Goal: Feedback & Contribution: Contribute content

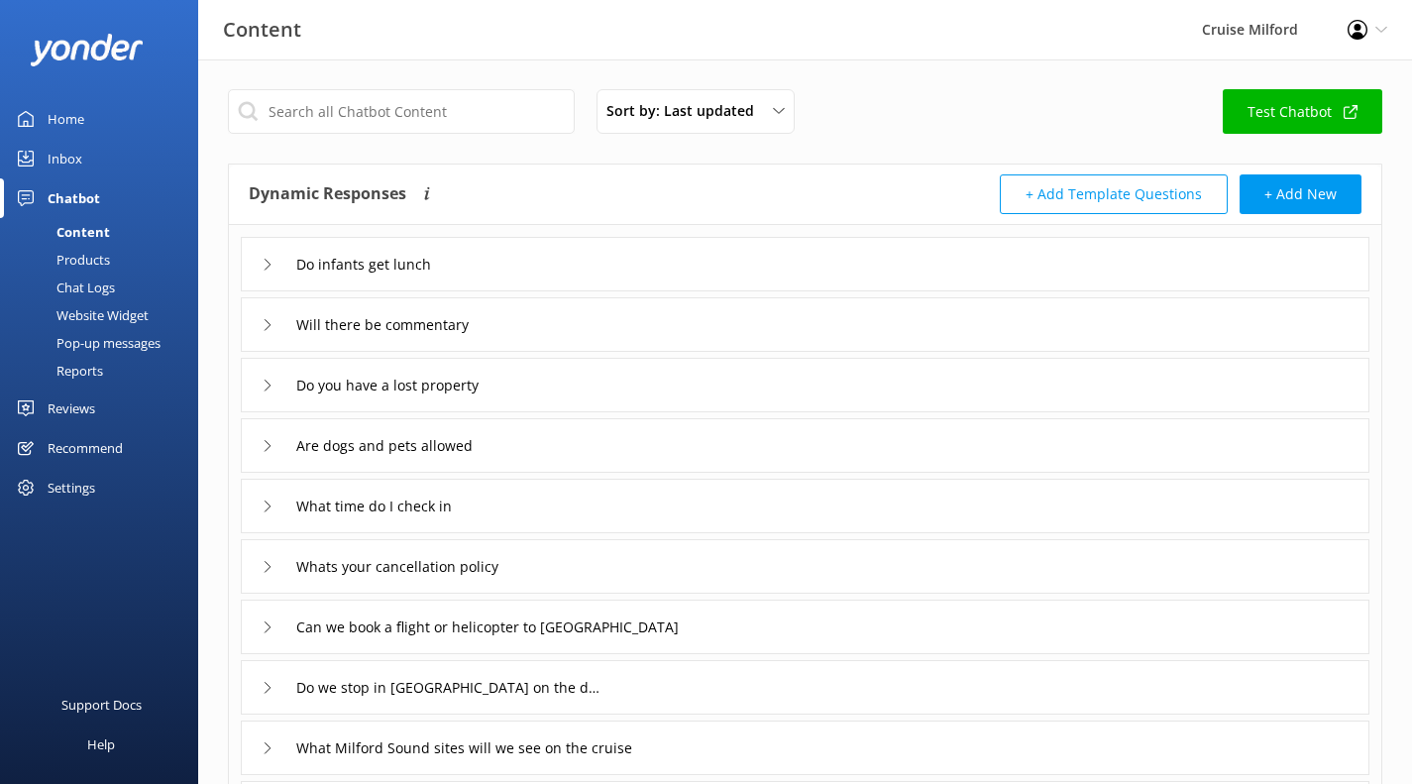
scroll to position [124, 0]
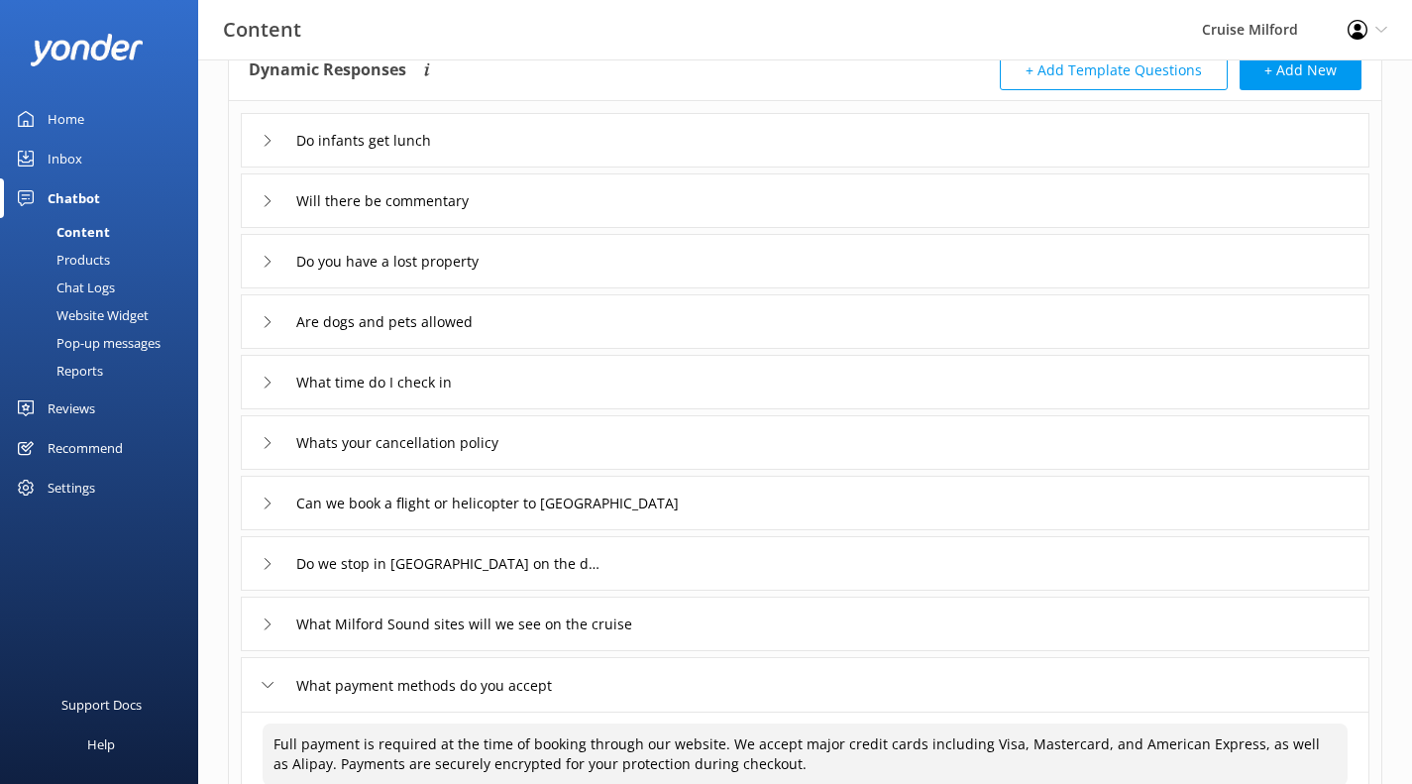
click at [1387, 556] on div "Sort by: Last updated Title (A-Z) Last updated Test Chatbot Dynamic Responses T…" at bounding box center [805, 556] width 1214 height 1240
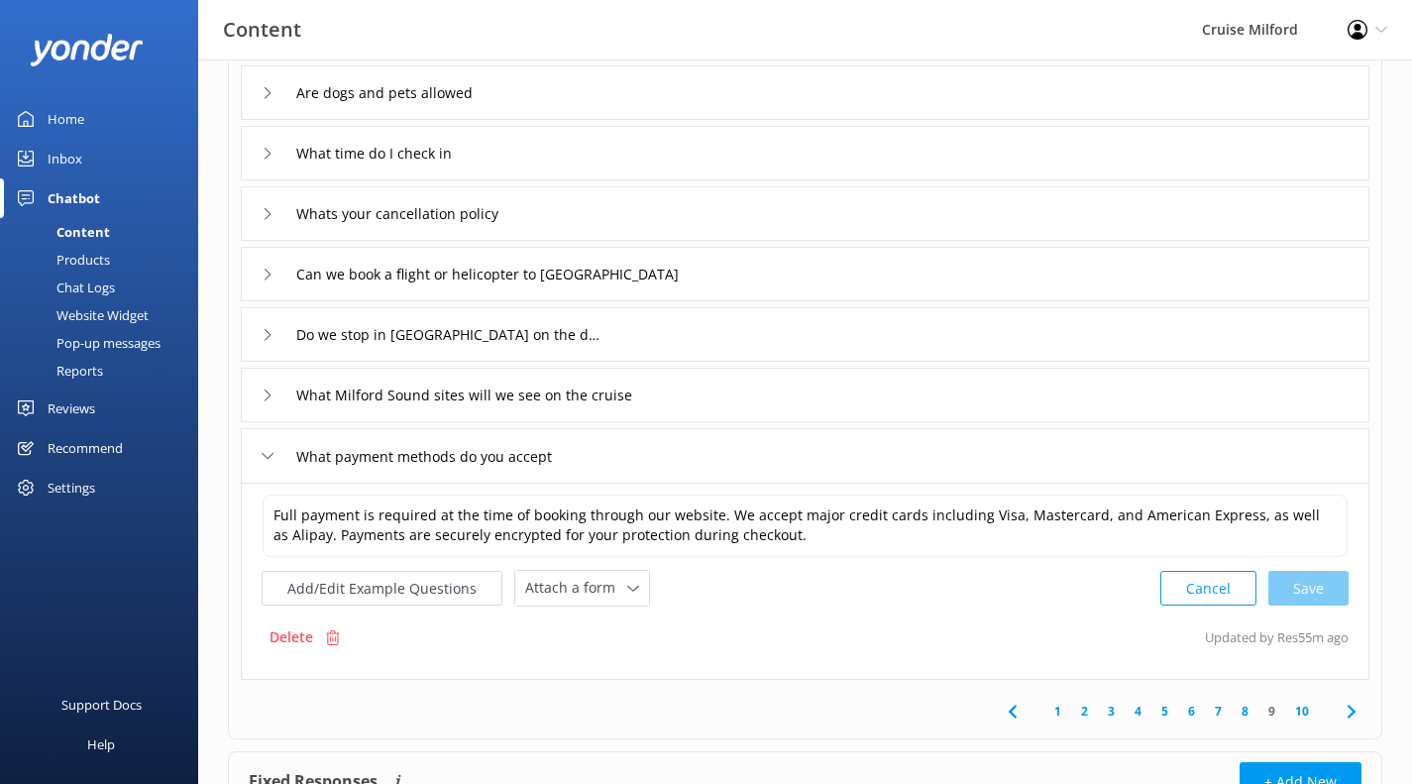
scroll to position [355, 0]
click at [559, 90] on div "Are dogs and pets allowed" at bounding box center [805, 90] width 1129 height 54
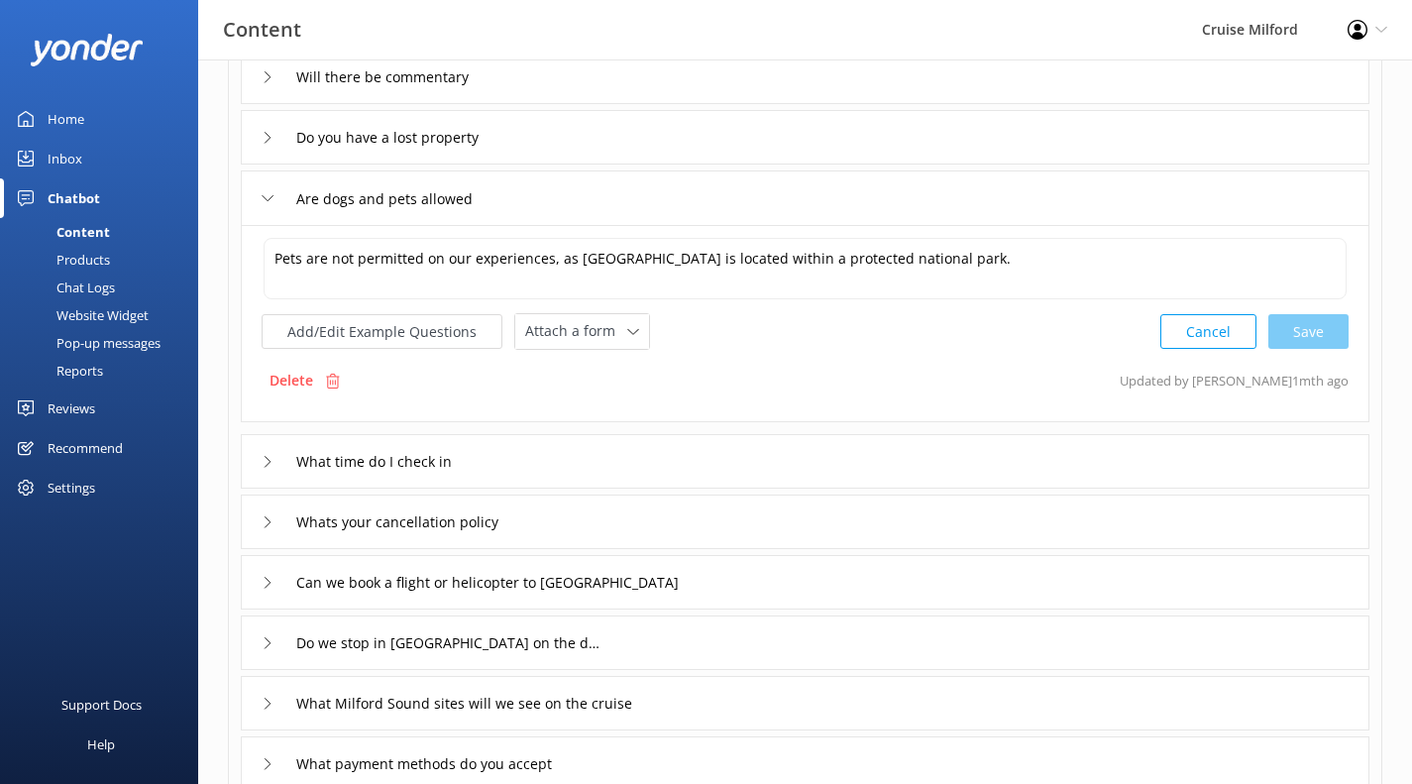
scroll to position [252, 0]
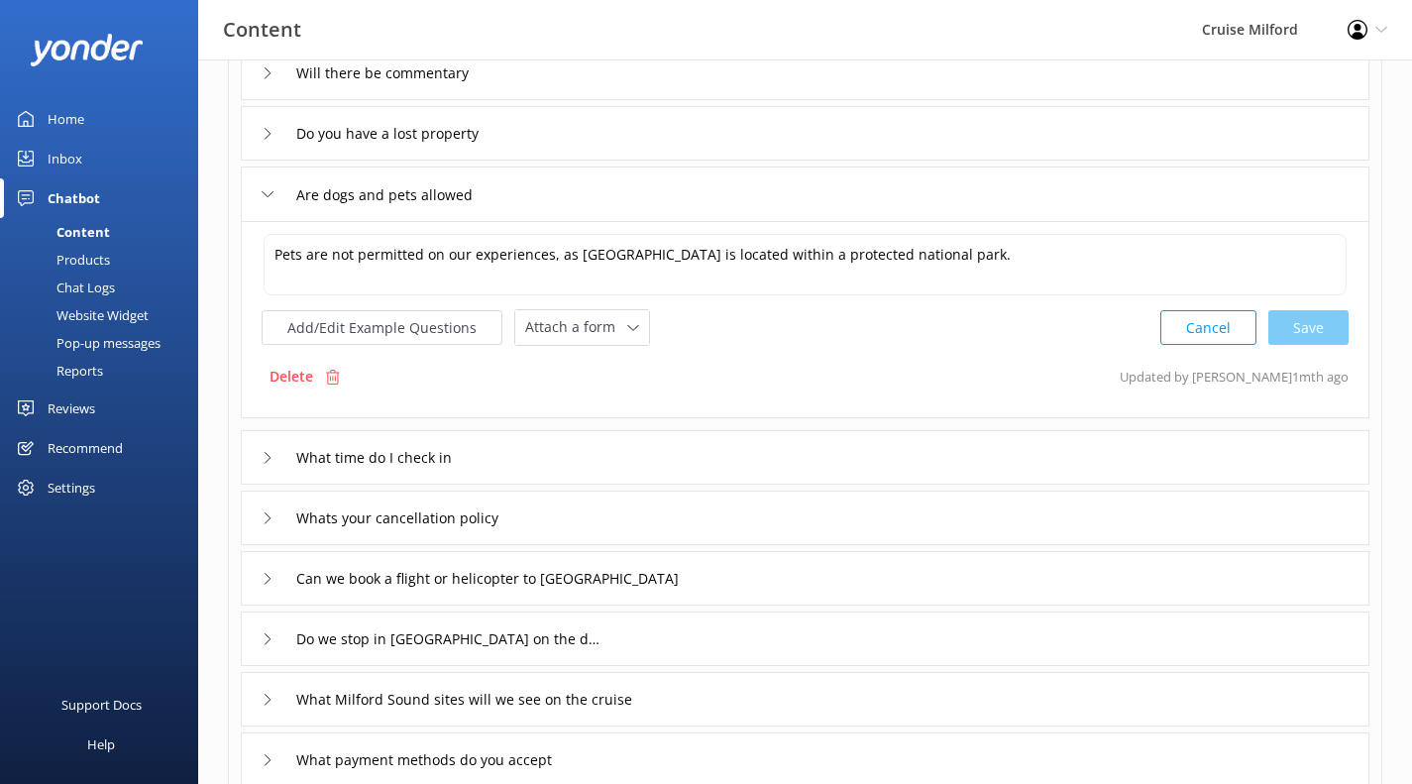
click at [787, 194] on div "Are dogs and pets allowed" at bounding box center [805, 193] width 1129 height 54
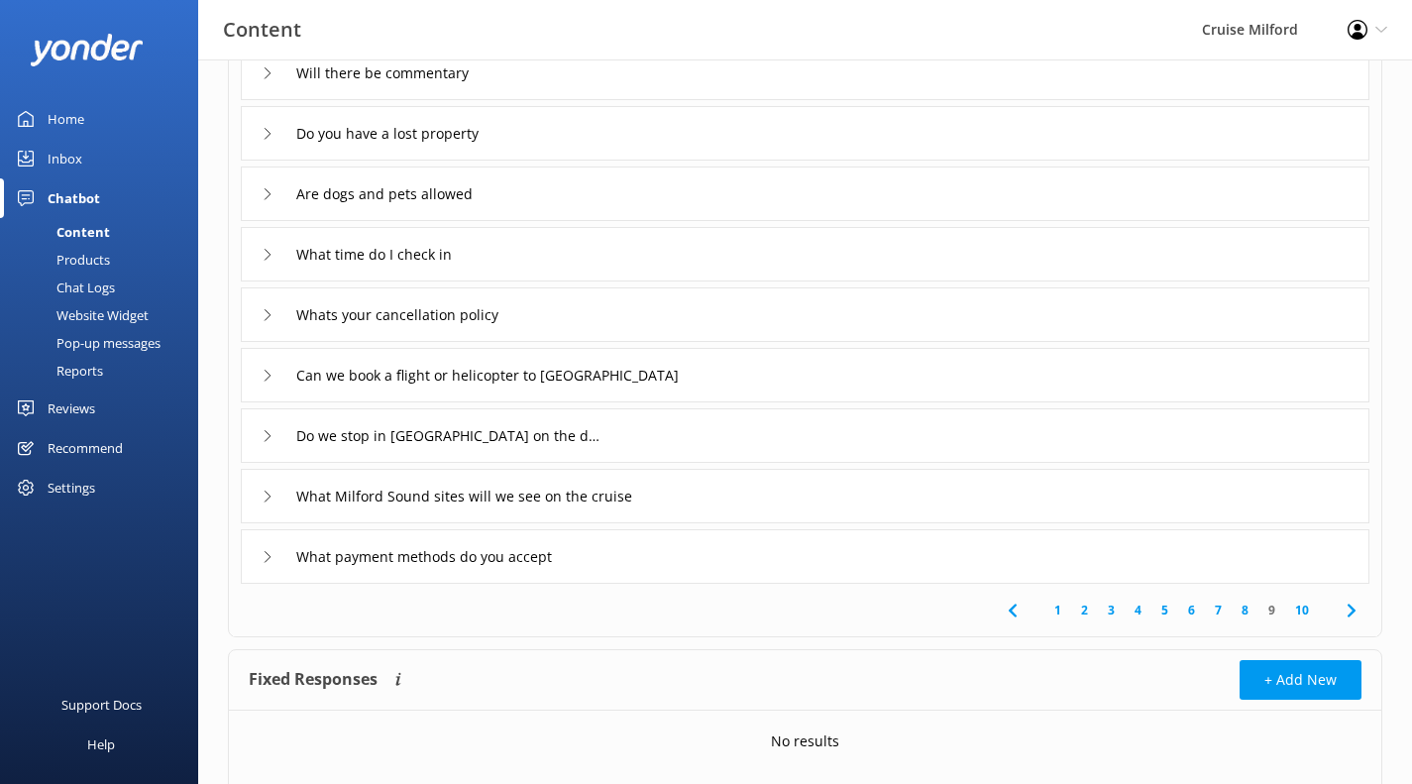
click at [865, 369] on div "Can we book a flight or helicopter to [GEOGRAPHIC_DATA]" at bounding box center [805, 375] width 1129 height 54
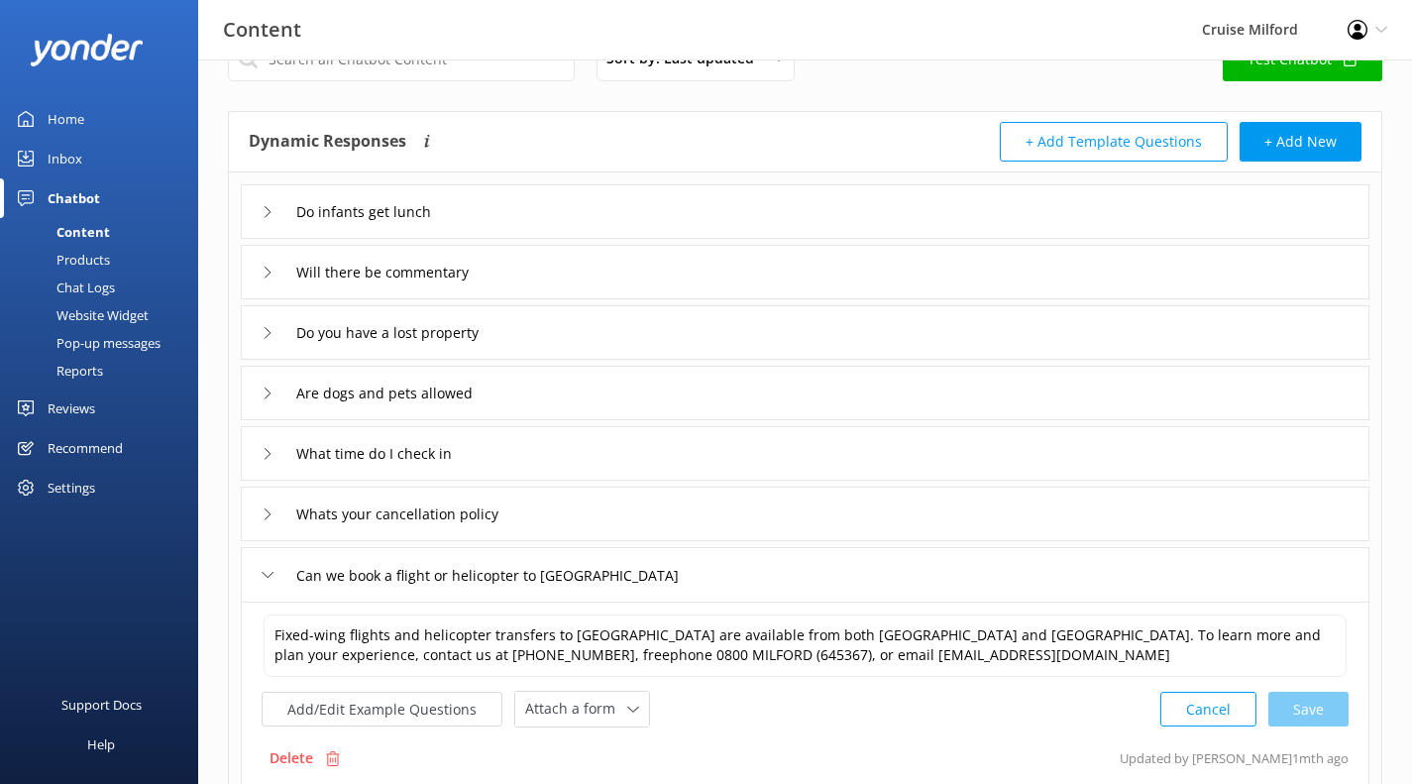
scroll to position [47, 0]
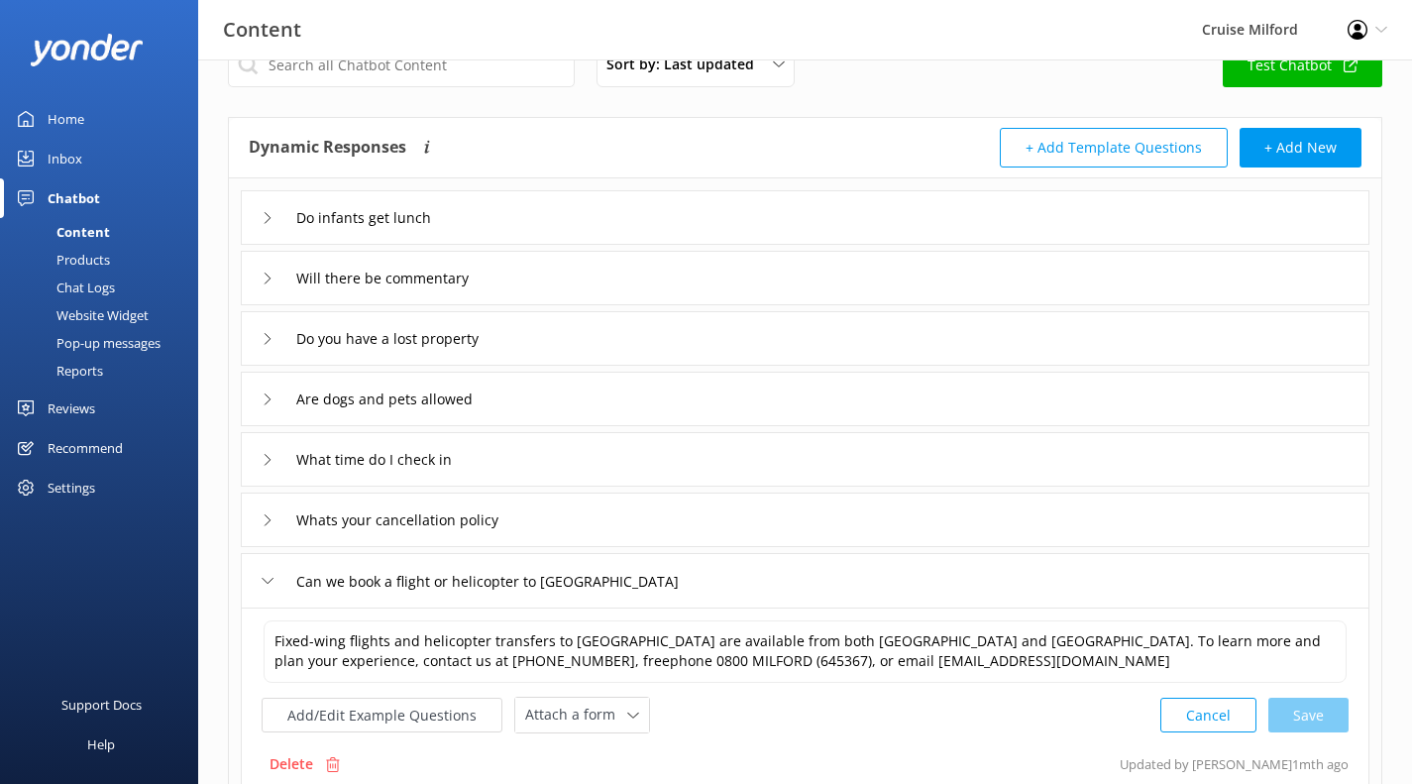
click at [1070, 143] on button "+ Add Template Questions" at bounding box center [1114, 148] width 228 height 40
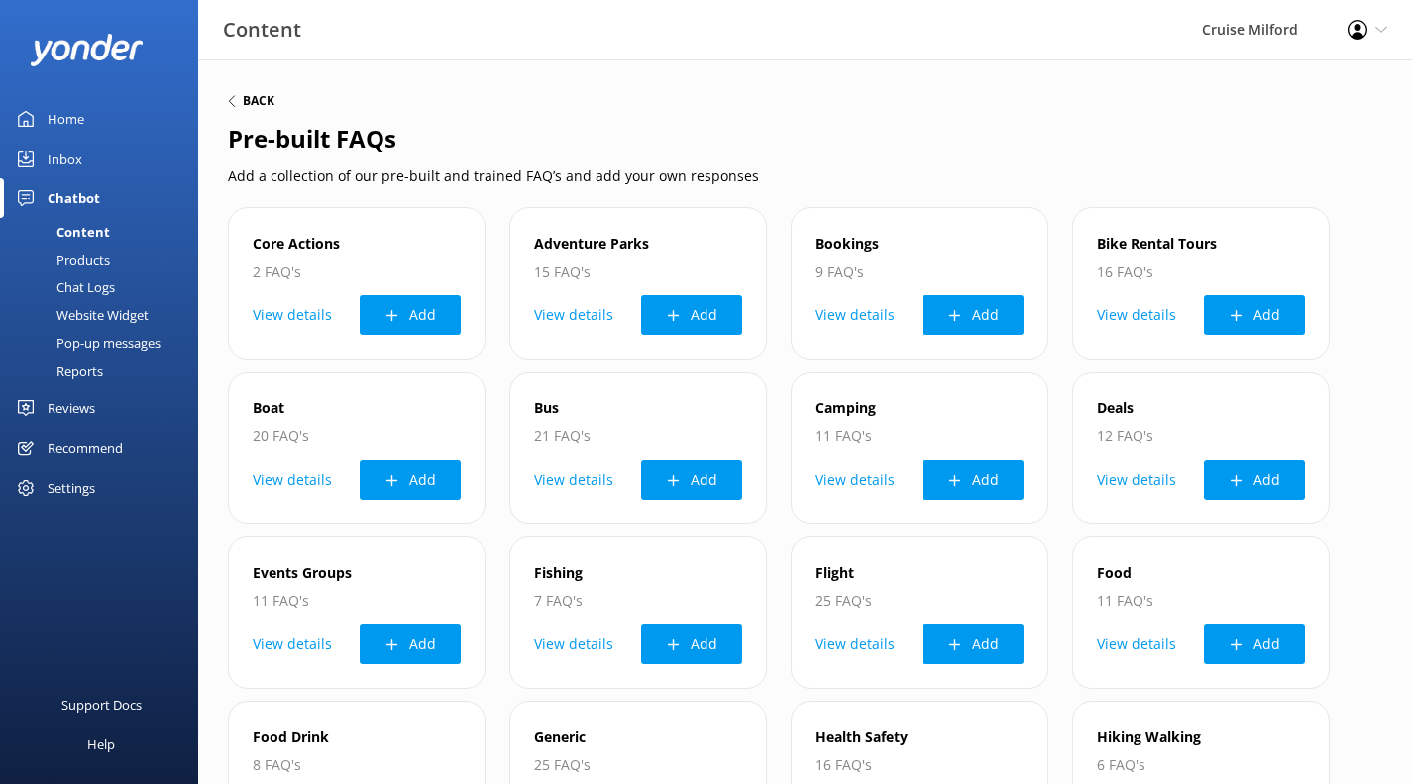
click at [243, 104] on h6 "Back" at bounding box center [259, 101] width 32 height 12
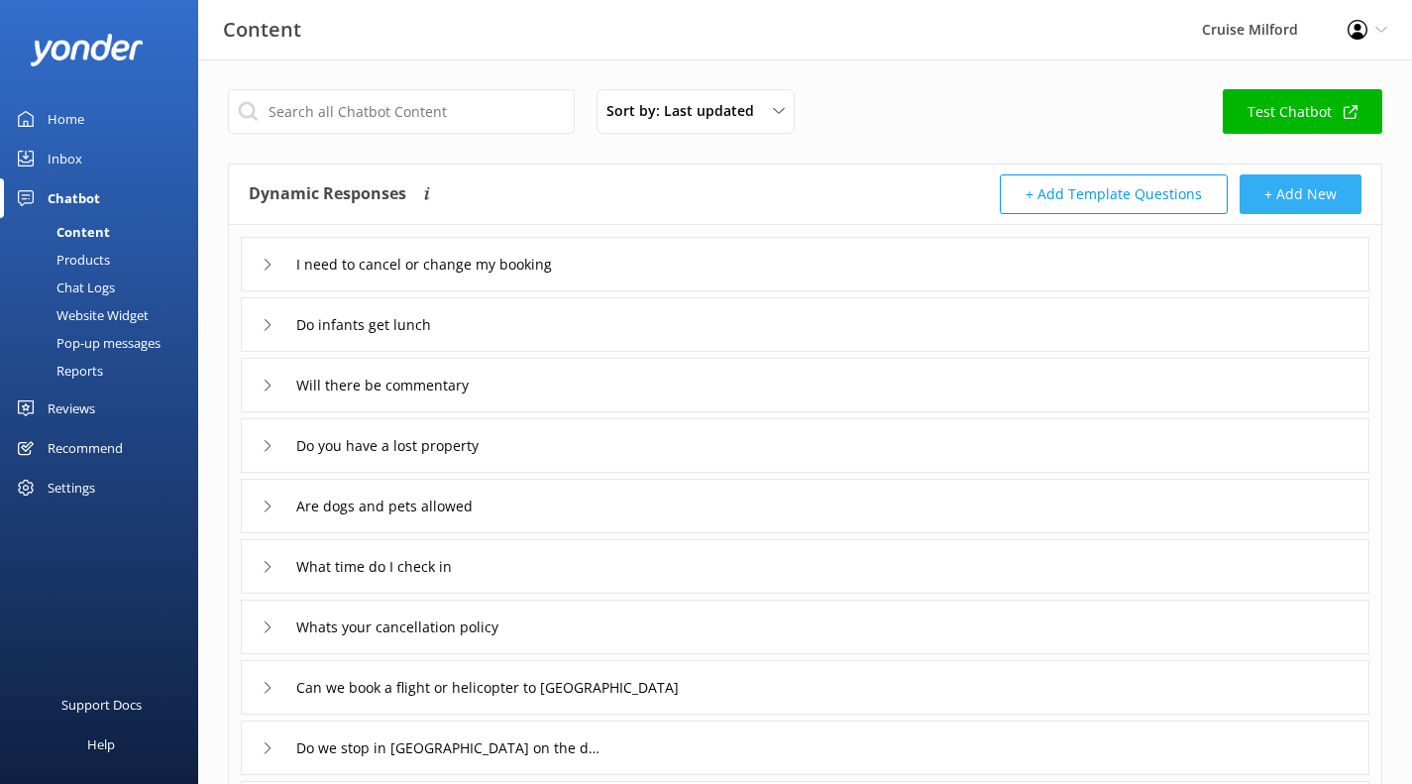
click at [1286, 192] on button "+ Add New" at bounding box center [1301, 194] width 122 height 40
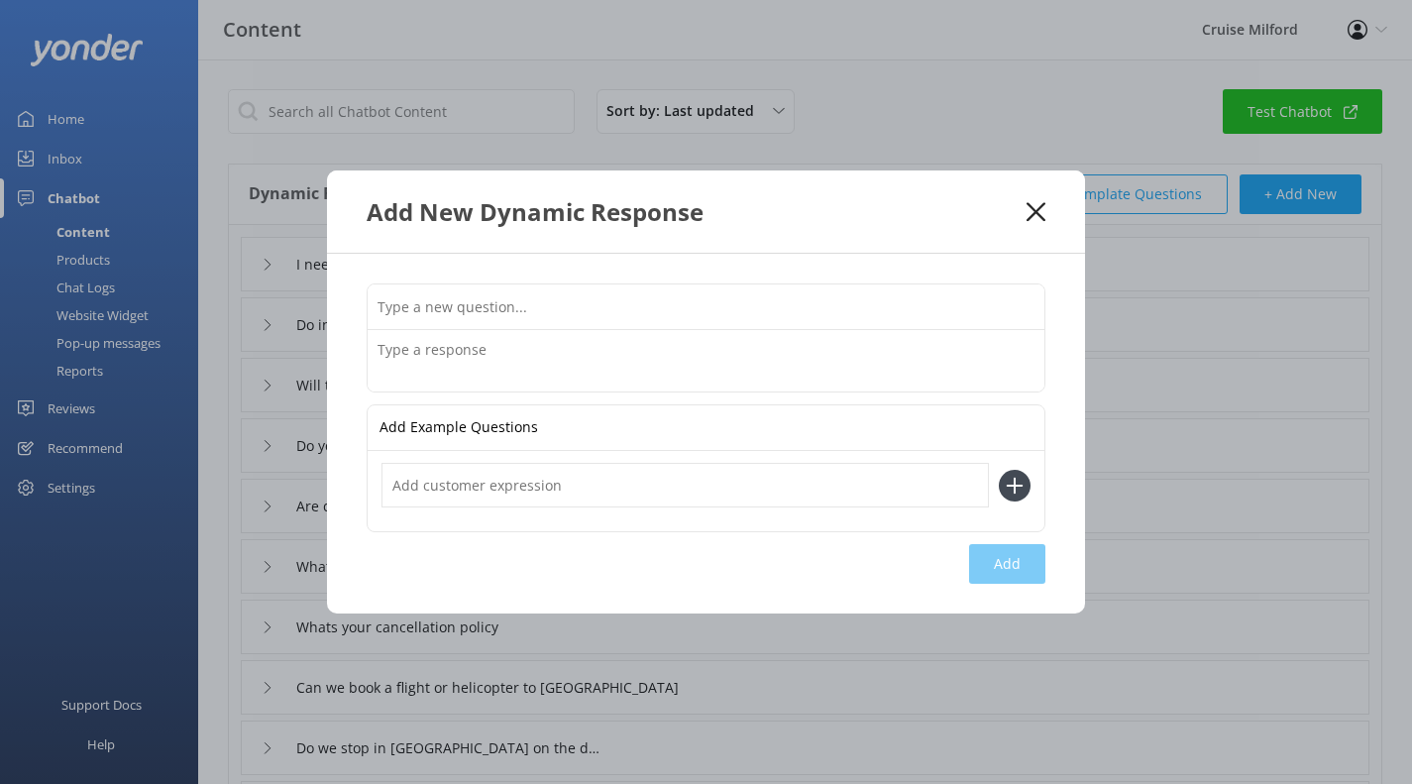
click at [677, 313] on input "text" at bounding box center [706, 306] width 677 height 45
type input "C"
type input "I havent made a booking, am I able to book in [GEOGRAPHIC_DATA]?"
click at [626, 351] on textarea at bounding box center [706, 360] width 677 height 61
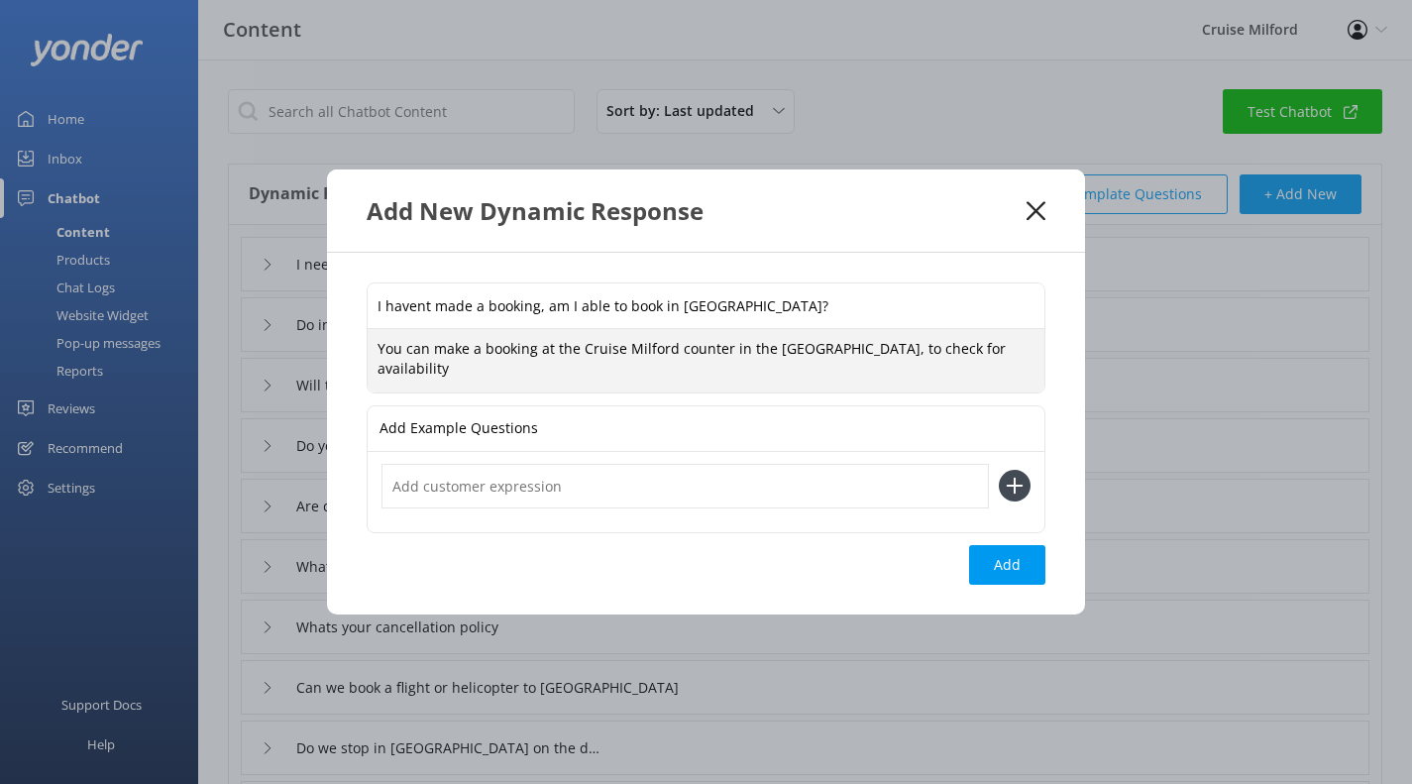
drag, startPoint x: 475, startPoint y: 367, endPoint x: 371, endPoint y: 352, distance: 105.1
click at [371, 352] on textarea "You can make a booking at the Cruise Milford counter in the [GEOGRAPHIC_DATA], …" at bounding box center [706, 360] width 677 height 62
click at [475, 342] on textarea "You can make a booking at the Cruise Milford counter in the [GEOGRAPHIC_DATA], …" at bounding box center [706, 360] width 677 height 62
click at [479, 348] on textarea "You can make a booking at the Cruise Milford counter in the [GEOGRAPHIC_DATA], …" at bounding box center [706, 360] width 677 height 62
click at [636, 373] on textarea "You can enquire to make a booking at the Cruise Milford counter in the [GEOGRAP…" at bounding box center [706, 360] width 677 height 62
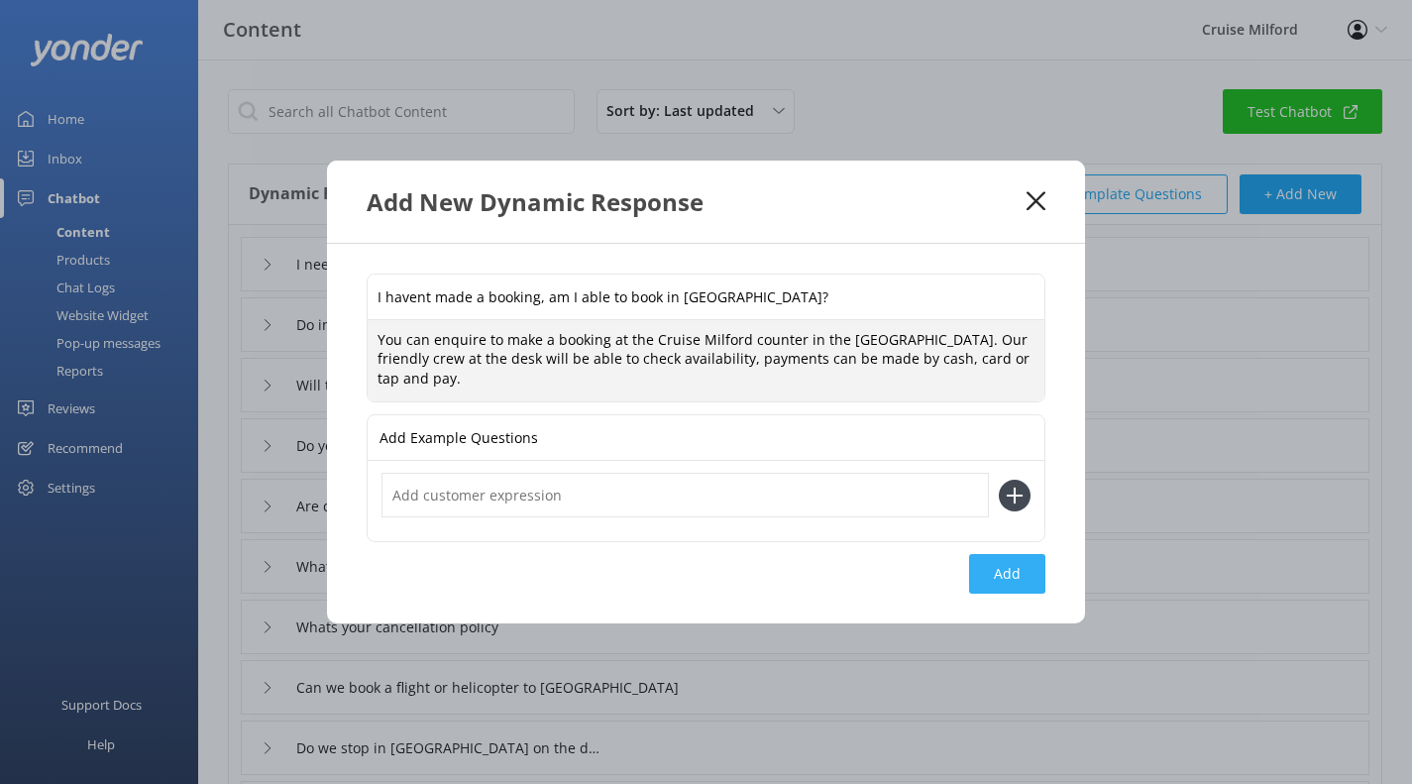
type textarea "You can enquire to make a booking at the Cruise Milford counter in the [GEOGRAP…"
click at [1008, 569] on button "Add" at bounding box center [1007, 574] width 76 height 40
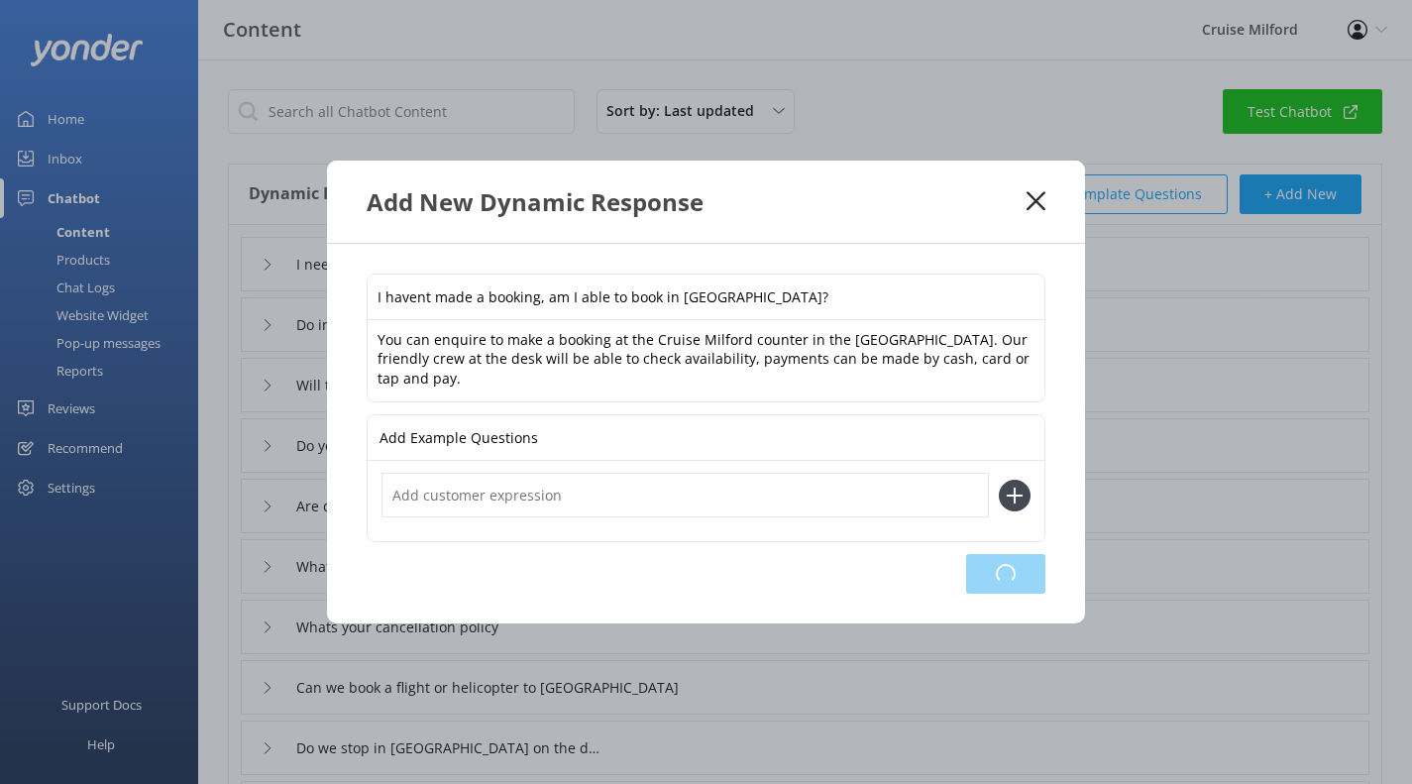
type input "I havent made a booking, am I able to book in [GEOGRAPHIC_DATA]?"
type input "I need to cancel or change my booking"
type input "Do infants get lunch"
type input "Will there be commentary"
type input "Do you have a lost property"
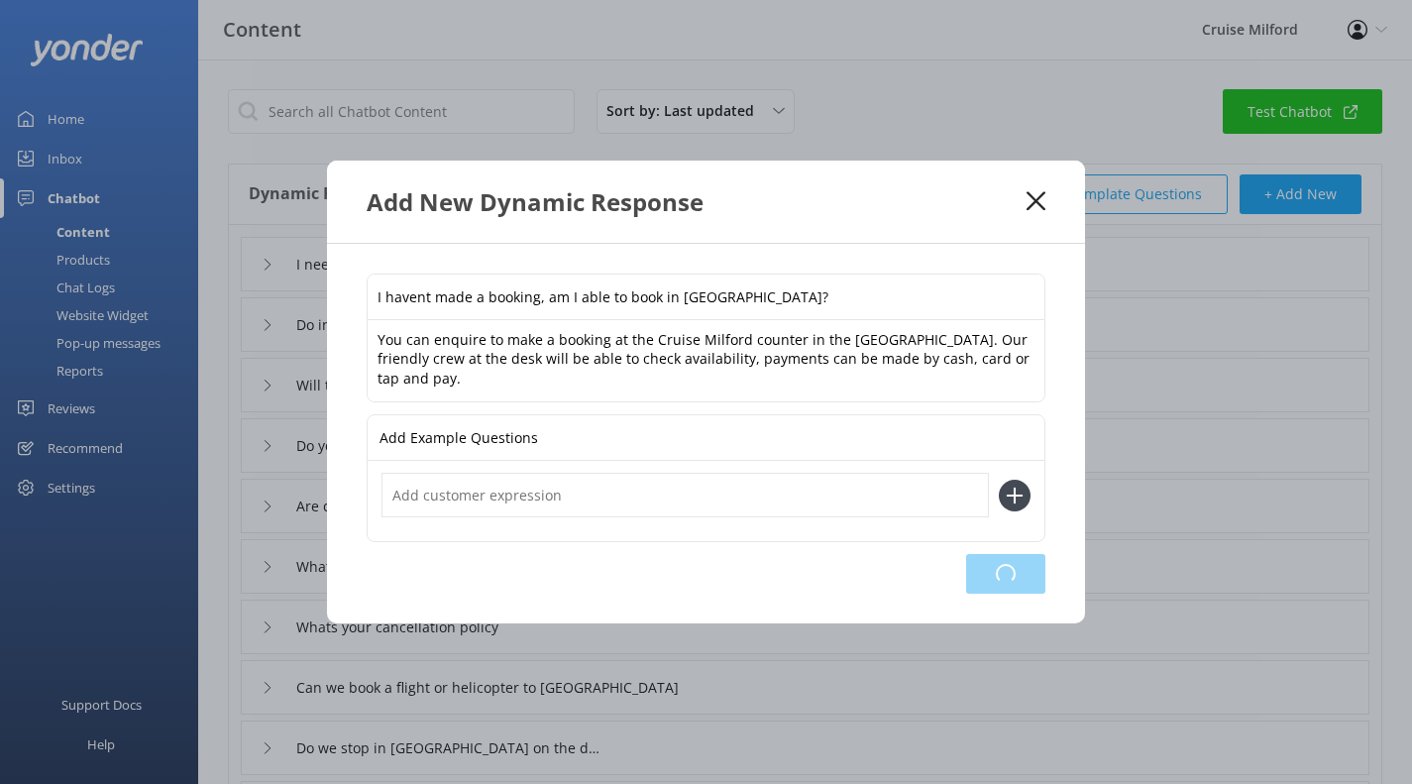
type input "Are dogs and pets allowed"
type input "What time do I check in"
type input "Whats your cancellation policy"
type input "Can we book a flight or helicopter to [GEOGRAPHIC_DATA]"
type input "Do we stop in [GEOGRAPHIC_DATA] on the day trip"
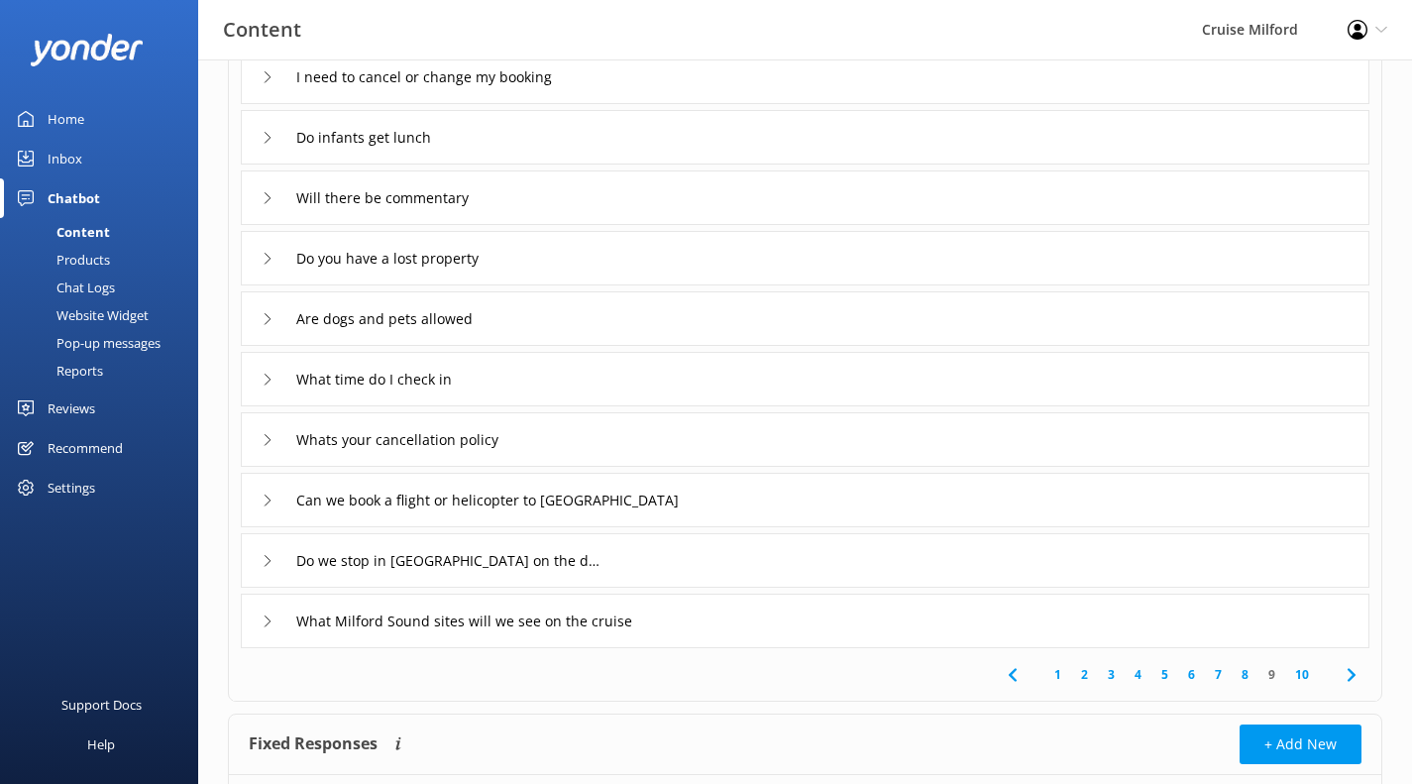
scroll to position [249, 0]
click at [1300, 672] on link "10" at bounding box center [1302, 673] width 34 height 19
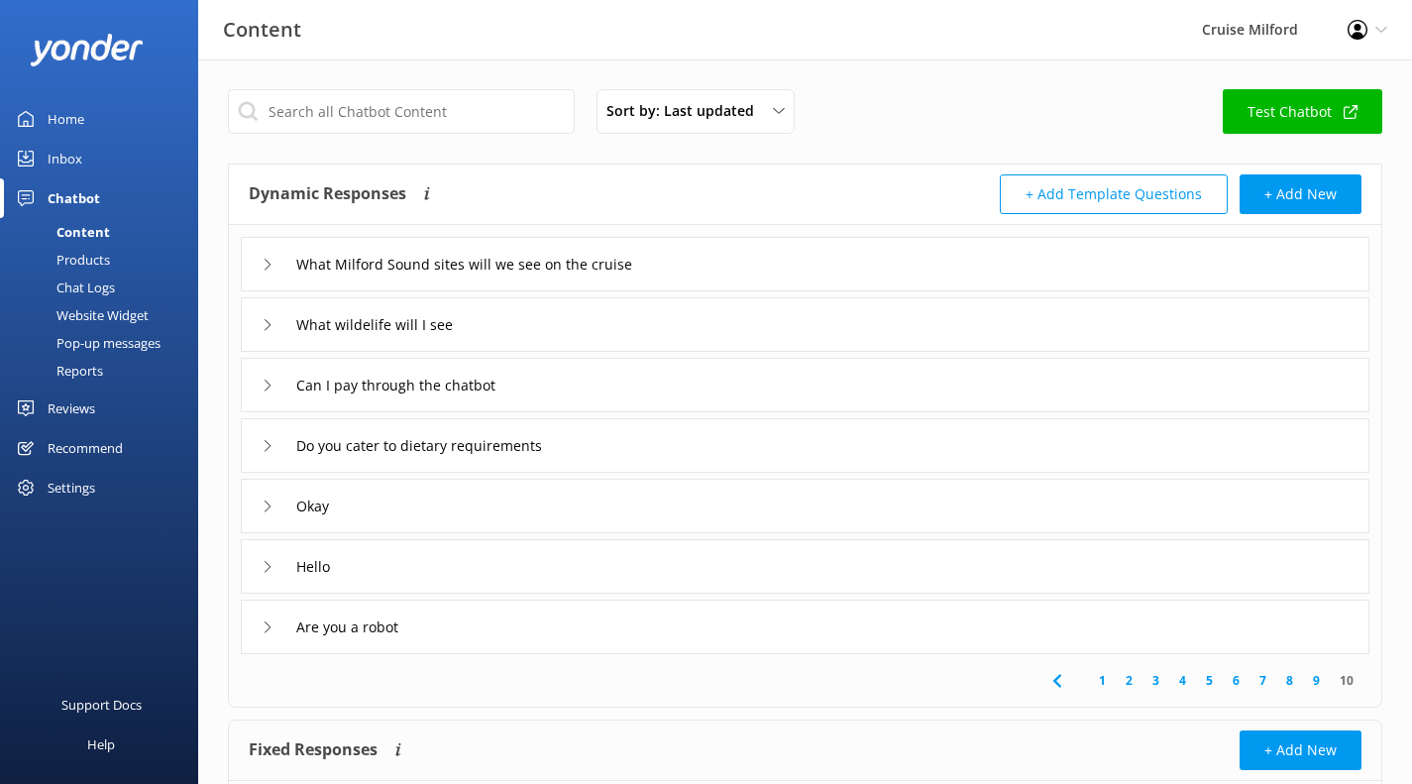
click at [904, 374] on div "Can I pay through the chatbot" at bounding box center [805, 385] width 1129 height 54
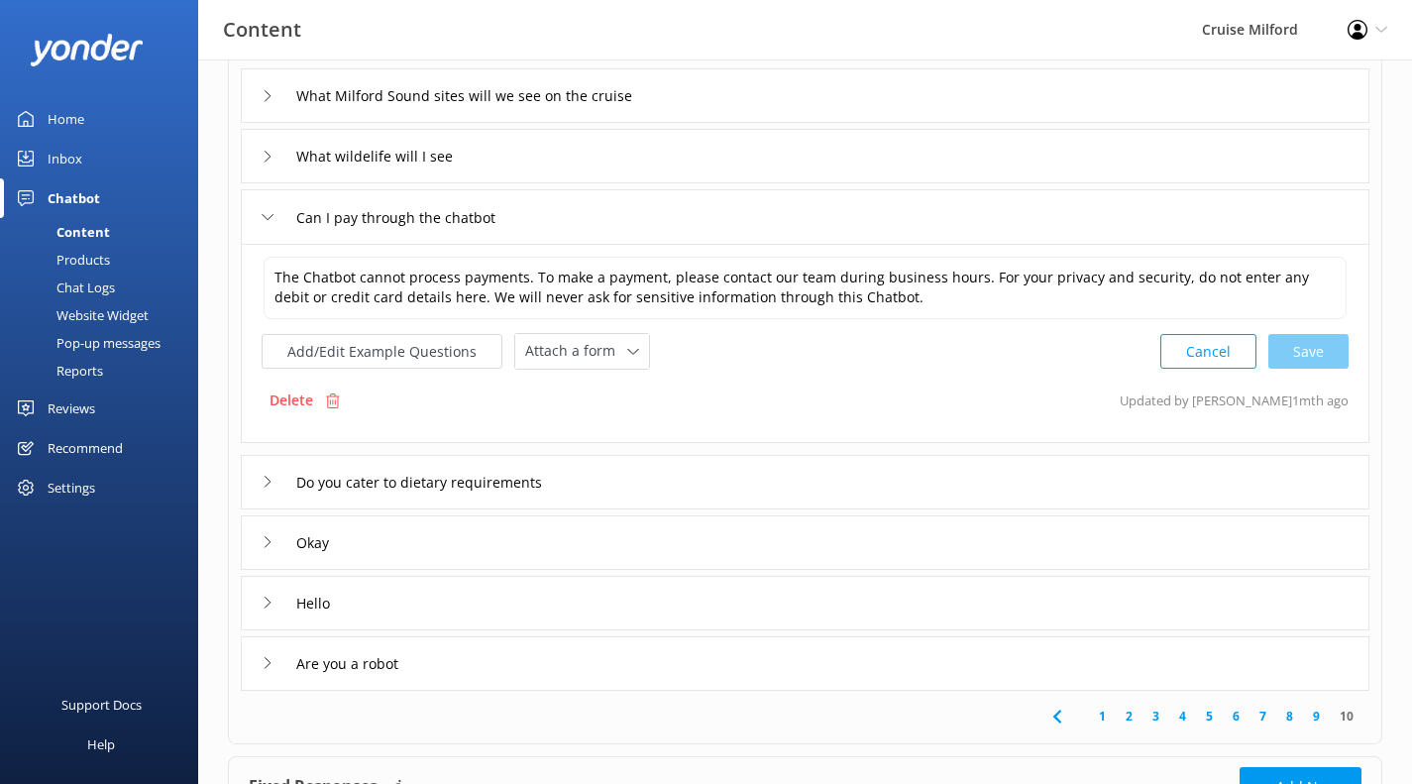
scroll to position [169, 0]
click at [1317, 710] on link "9" at bounding box center [1316, 715] width 27 height 19
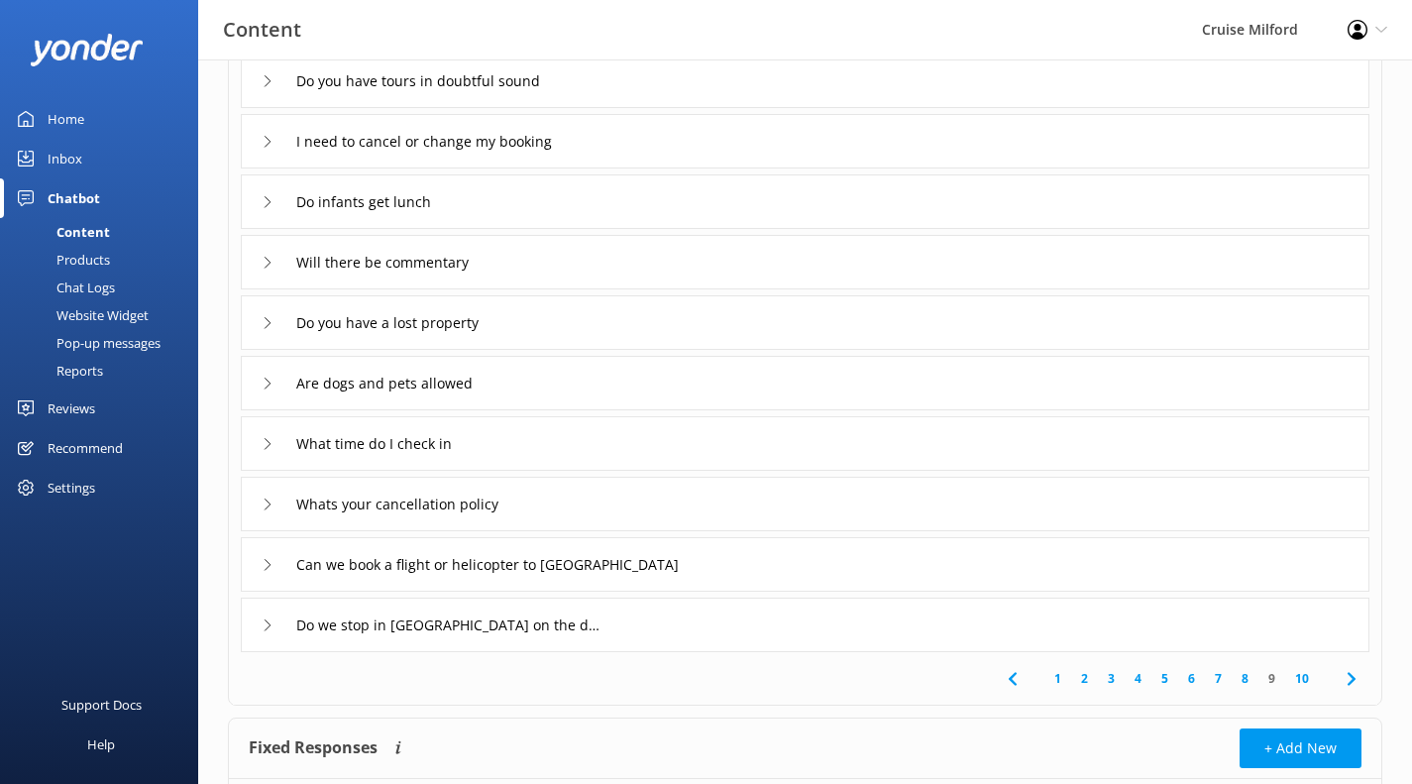
scroll to position [187, 0]
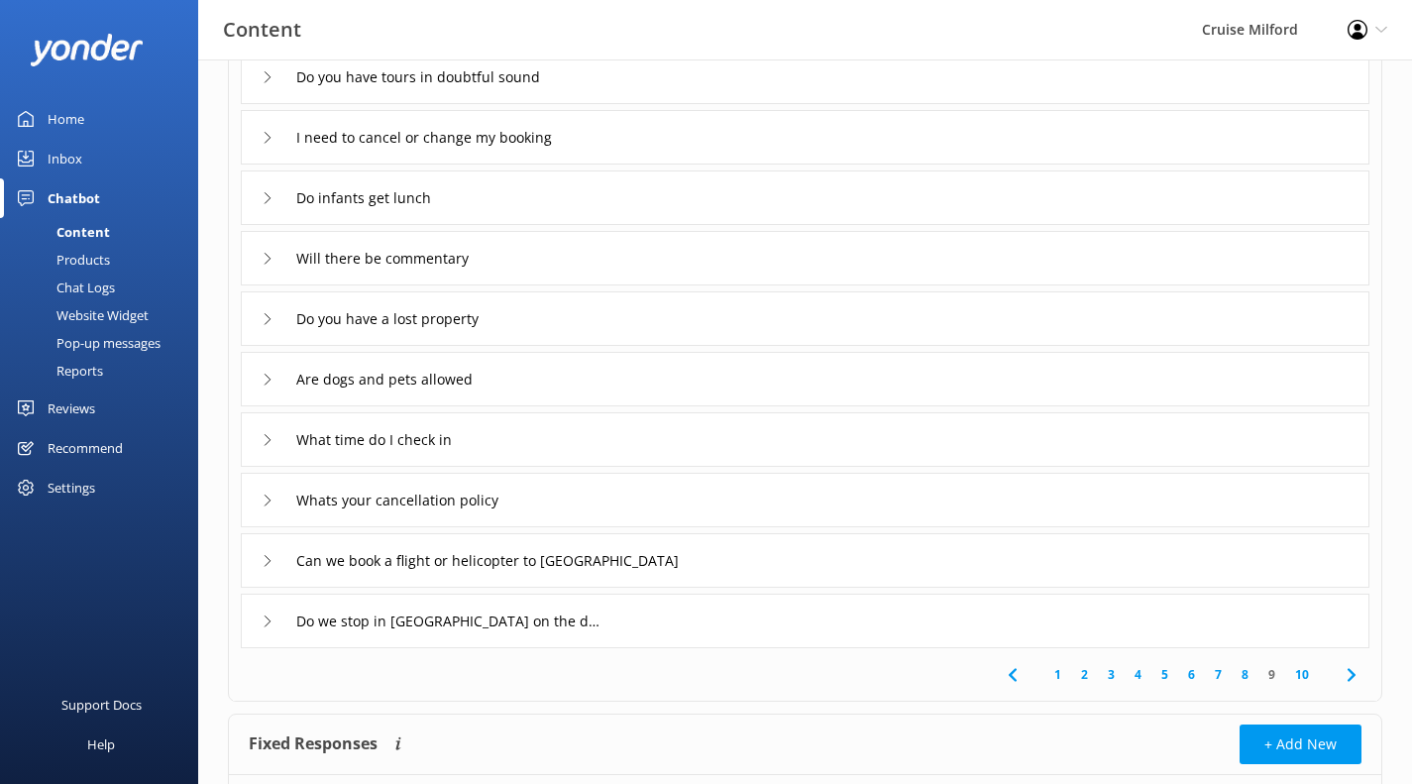
click at [1251, 674] on link "8" at bounding box center [1245, 674] width 27 height 19
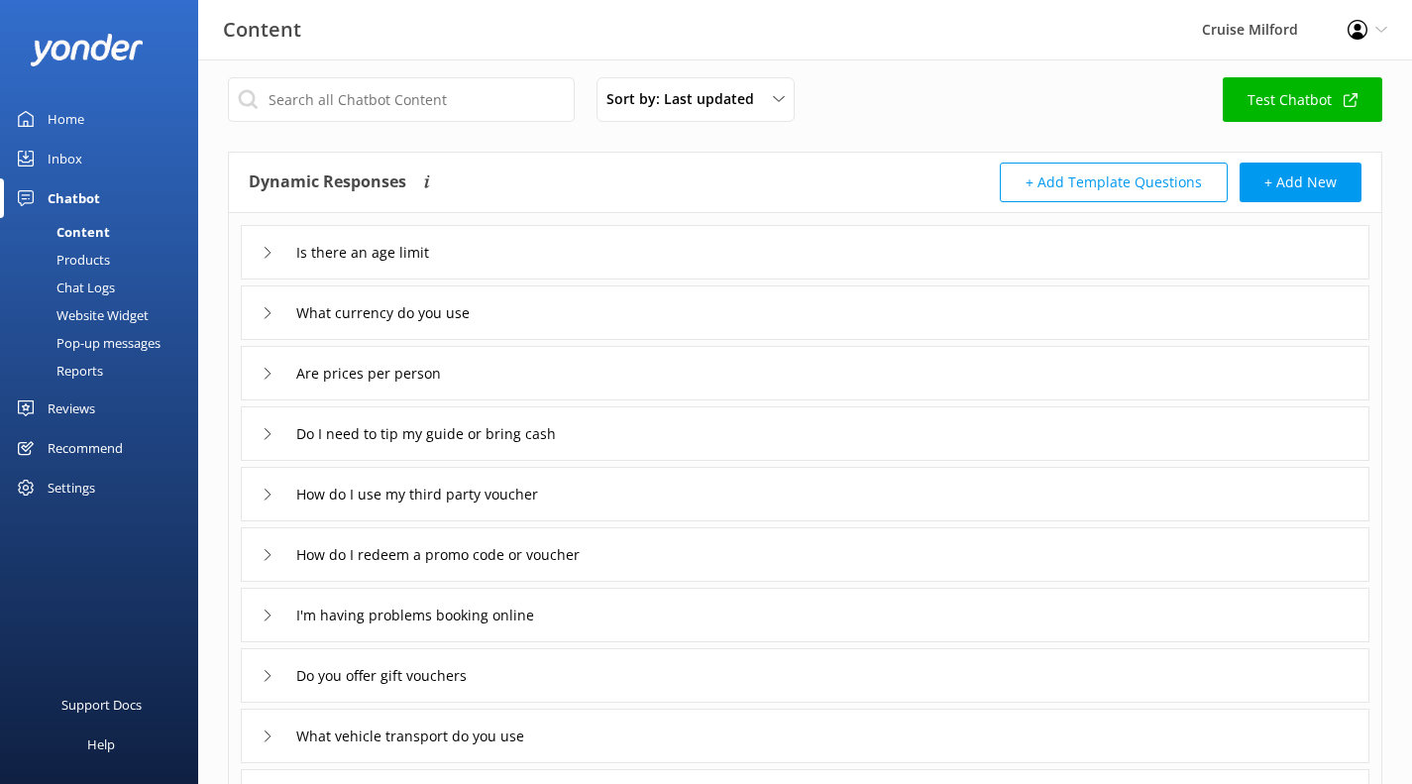
scroll to position [14, 0]
click at [959, 296] on div "What currency do you use" at bounding box center [805, 310] width 1129 height 54
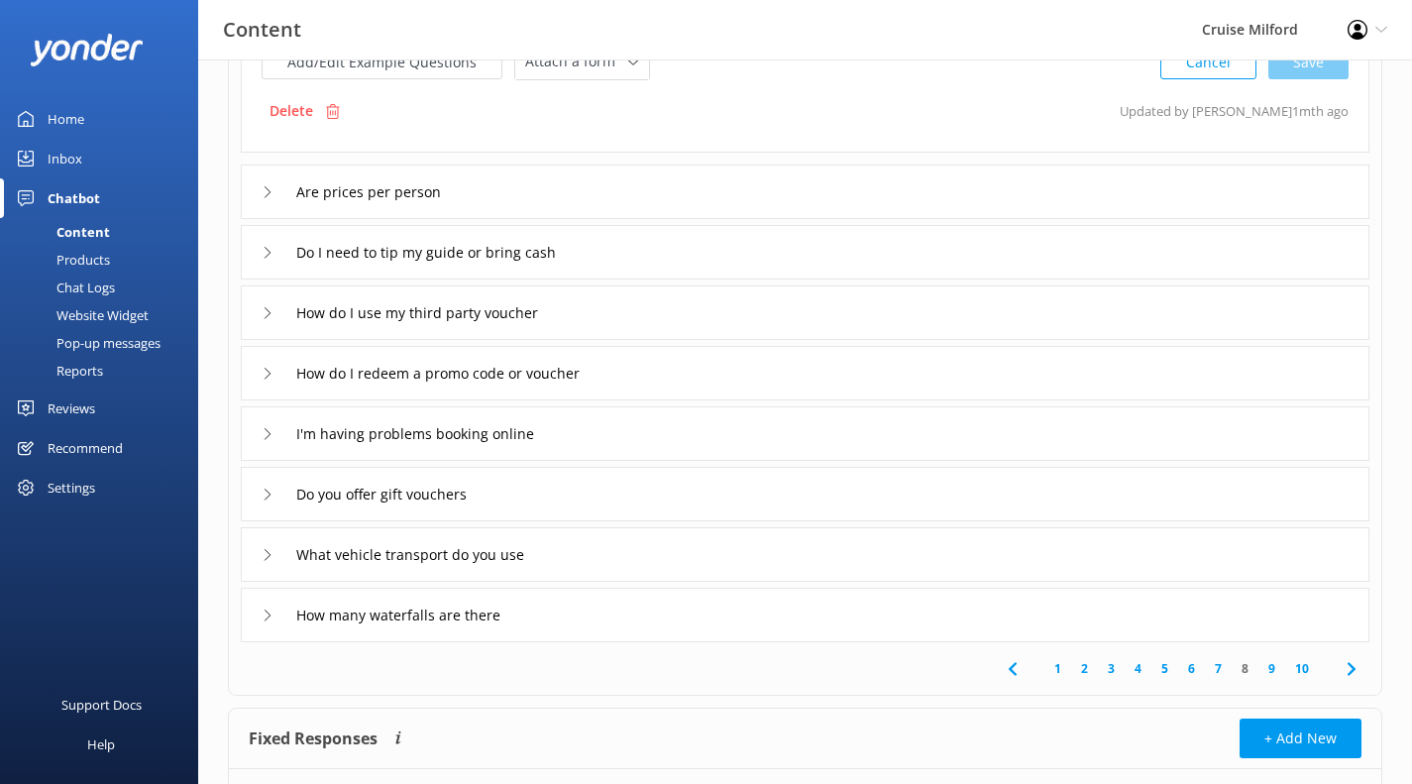
scroll to position [412, 0]
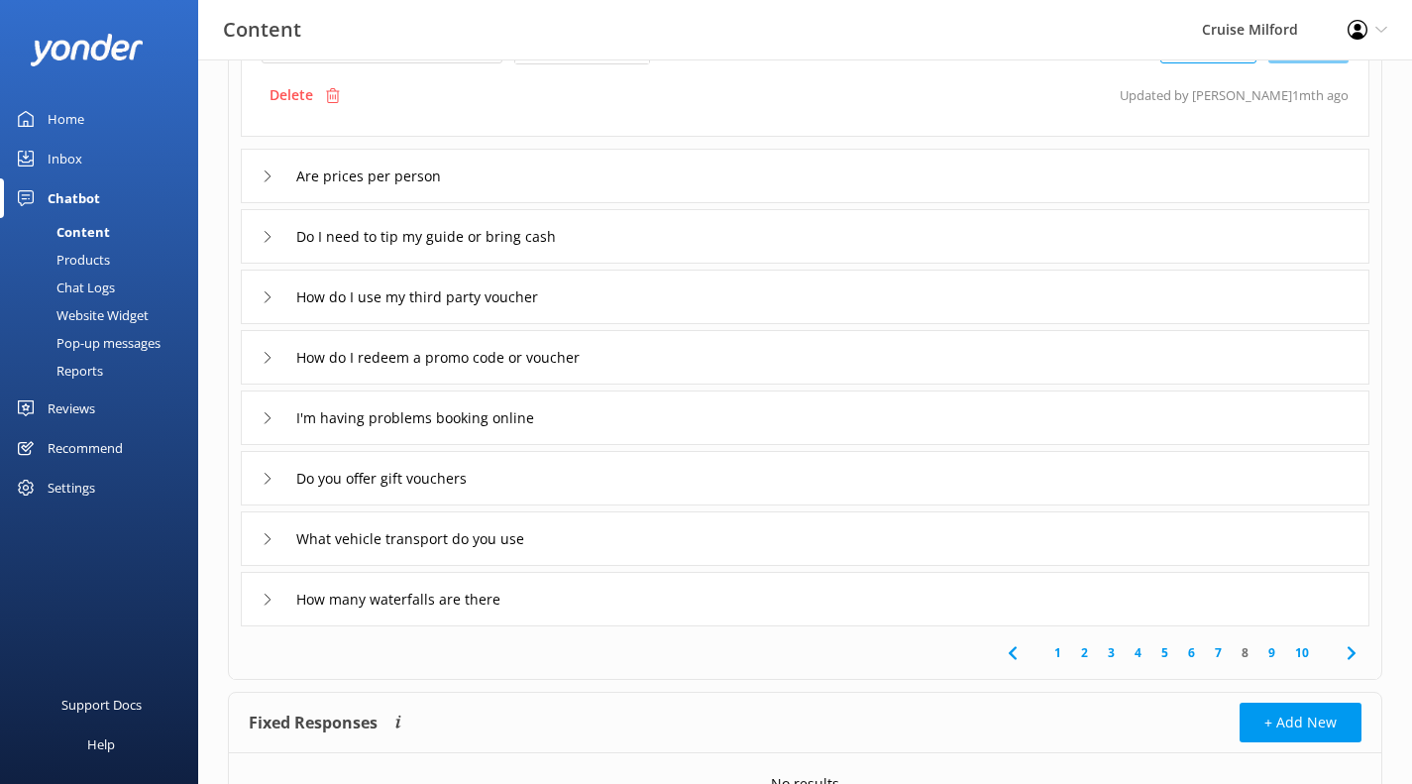
click at [1219, 651] on link "7" at bounding box center [1218, 652] width 27 height 19
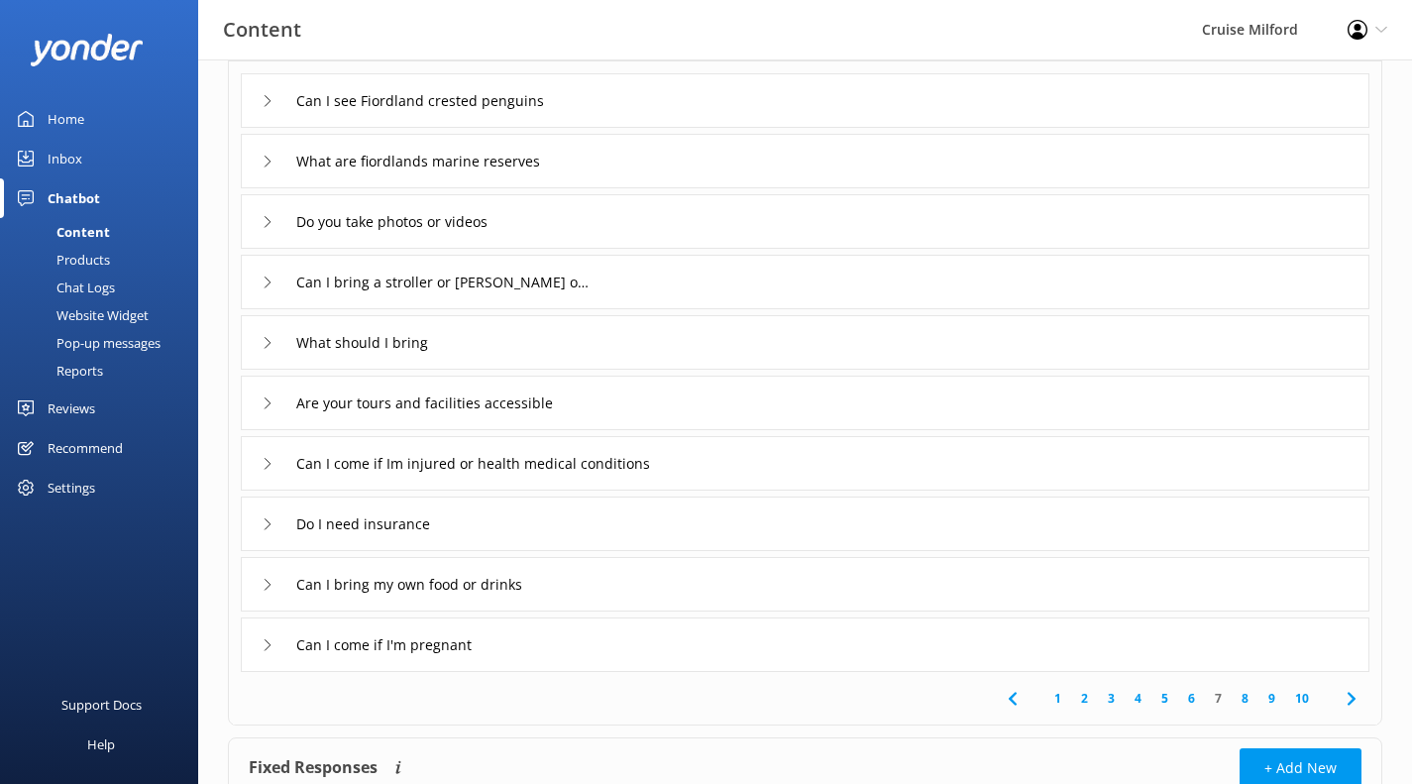
scroll to position [164, 0]
click at [1194, 694] on link "6" at bounding box center [1191, 697] width 27 height 19
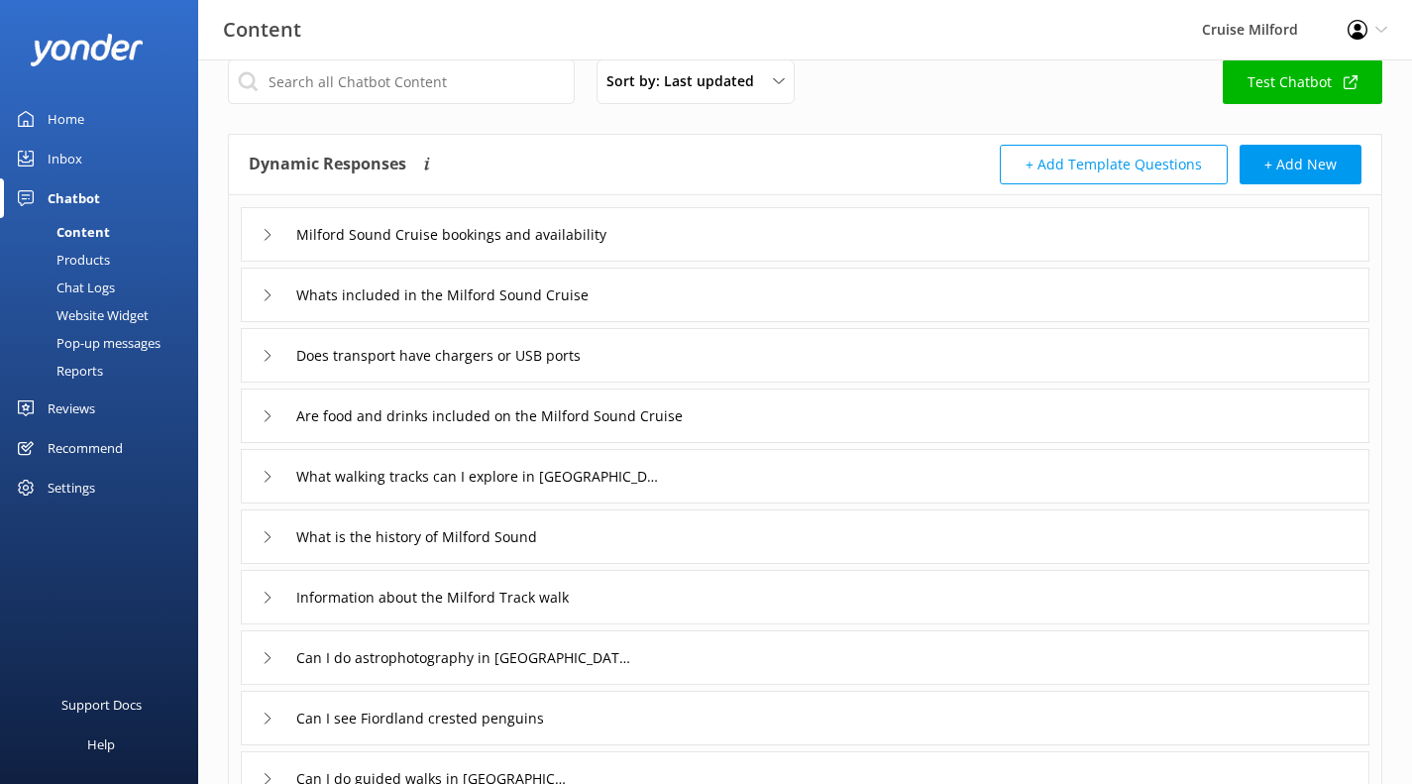
scroll to position [34, 0]
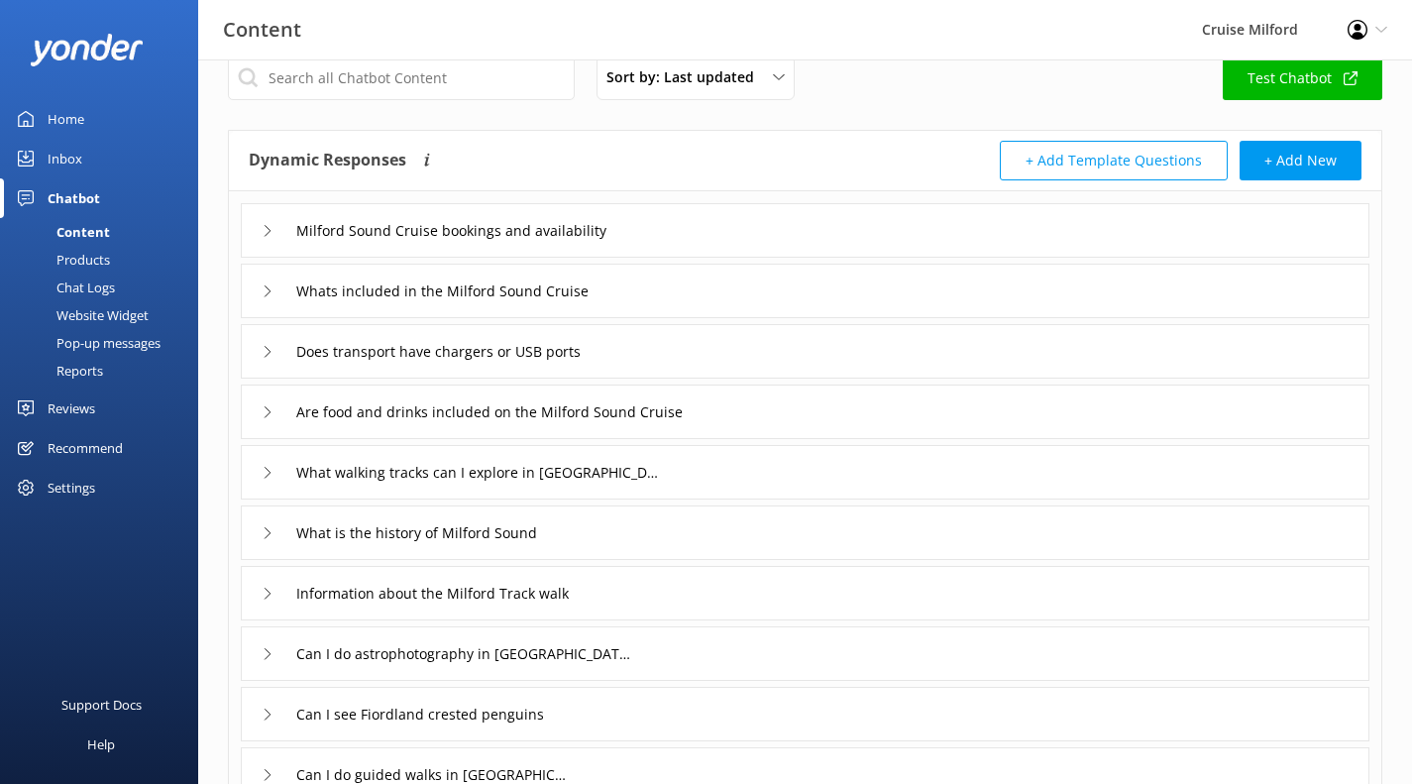
click at [936, 236] on div "Milford Sound Cruise bookings and availability" at bounding box center [805, 230] width 1129 height 54
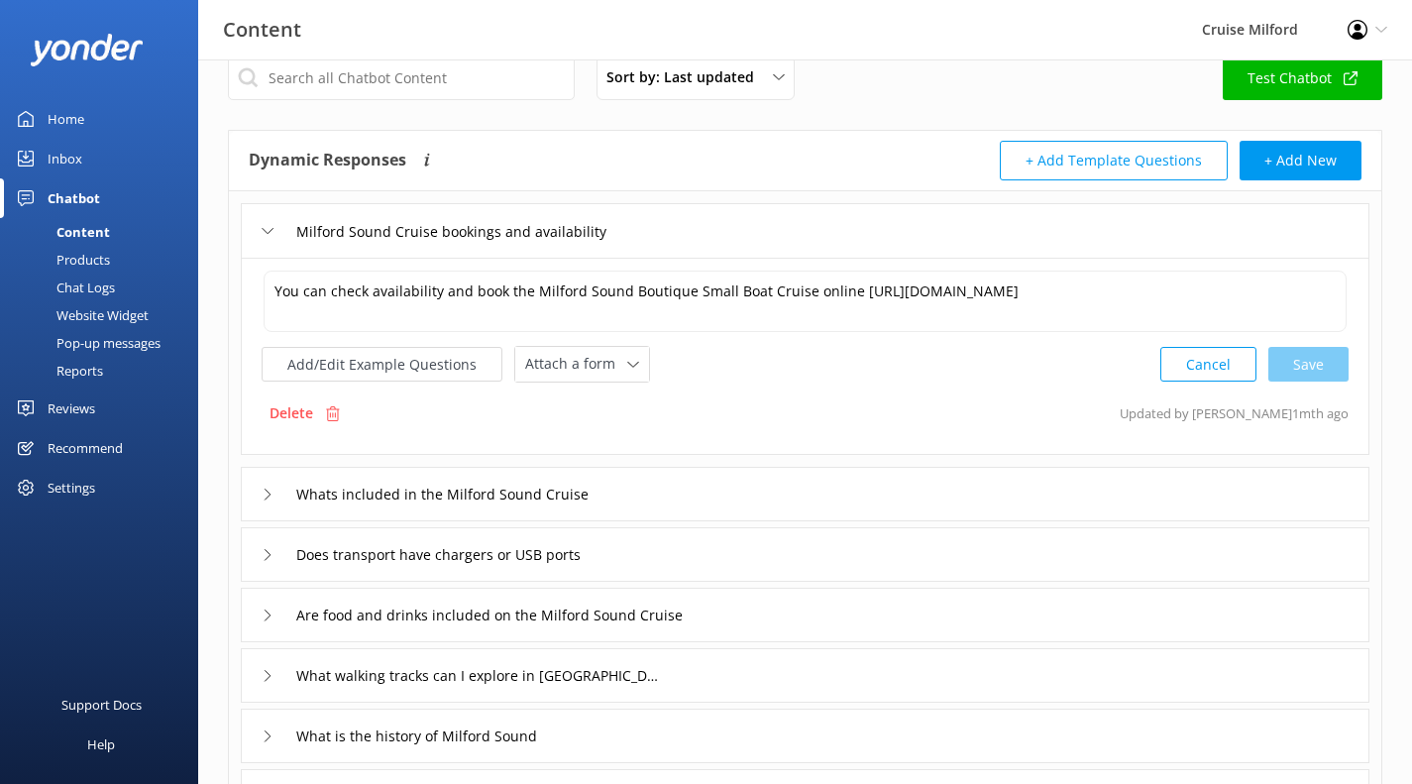
click at [936, 236] on div "Milford Sound Cruise bookings and availability" at bounding box center [805, 230] width 1129 height 54
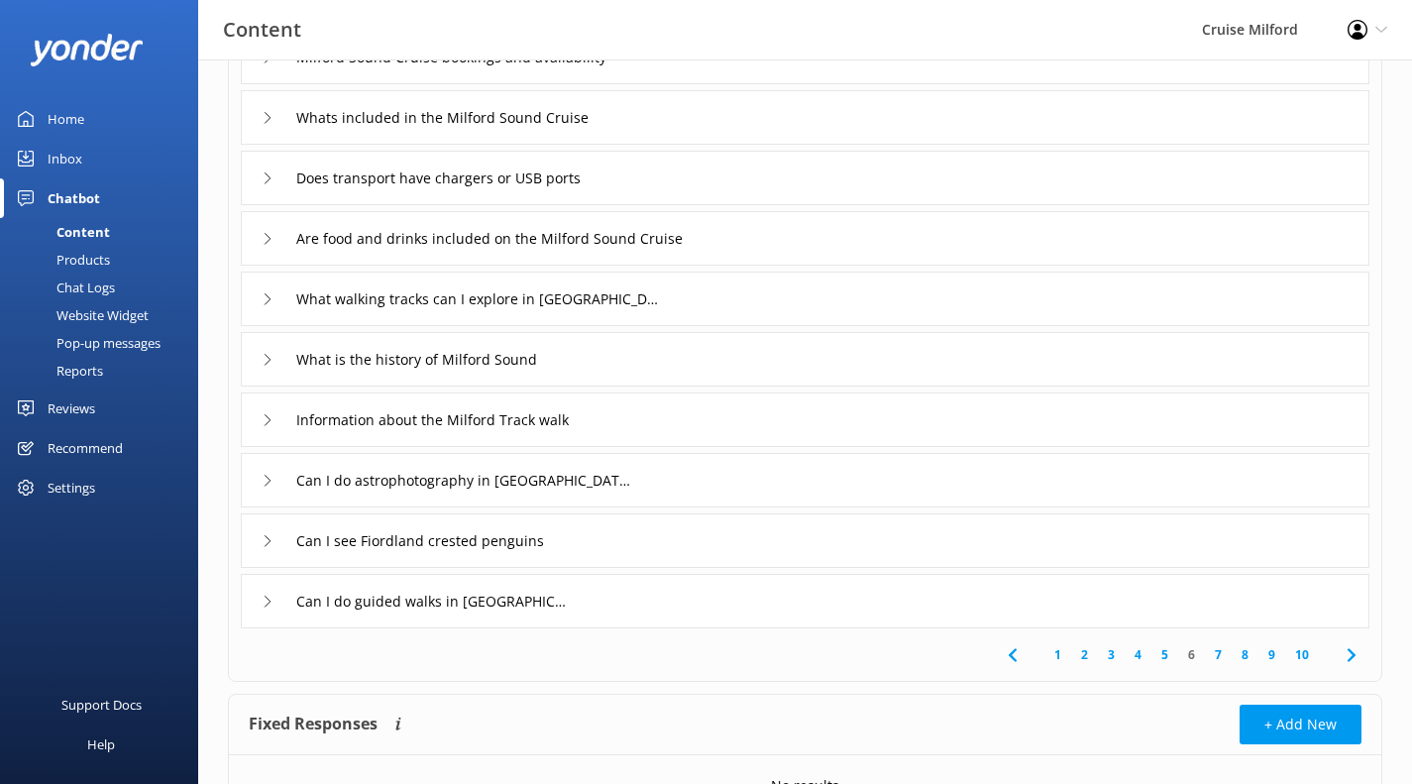
scroll to position [217, 0]
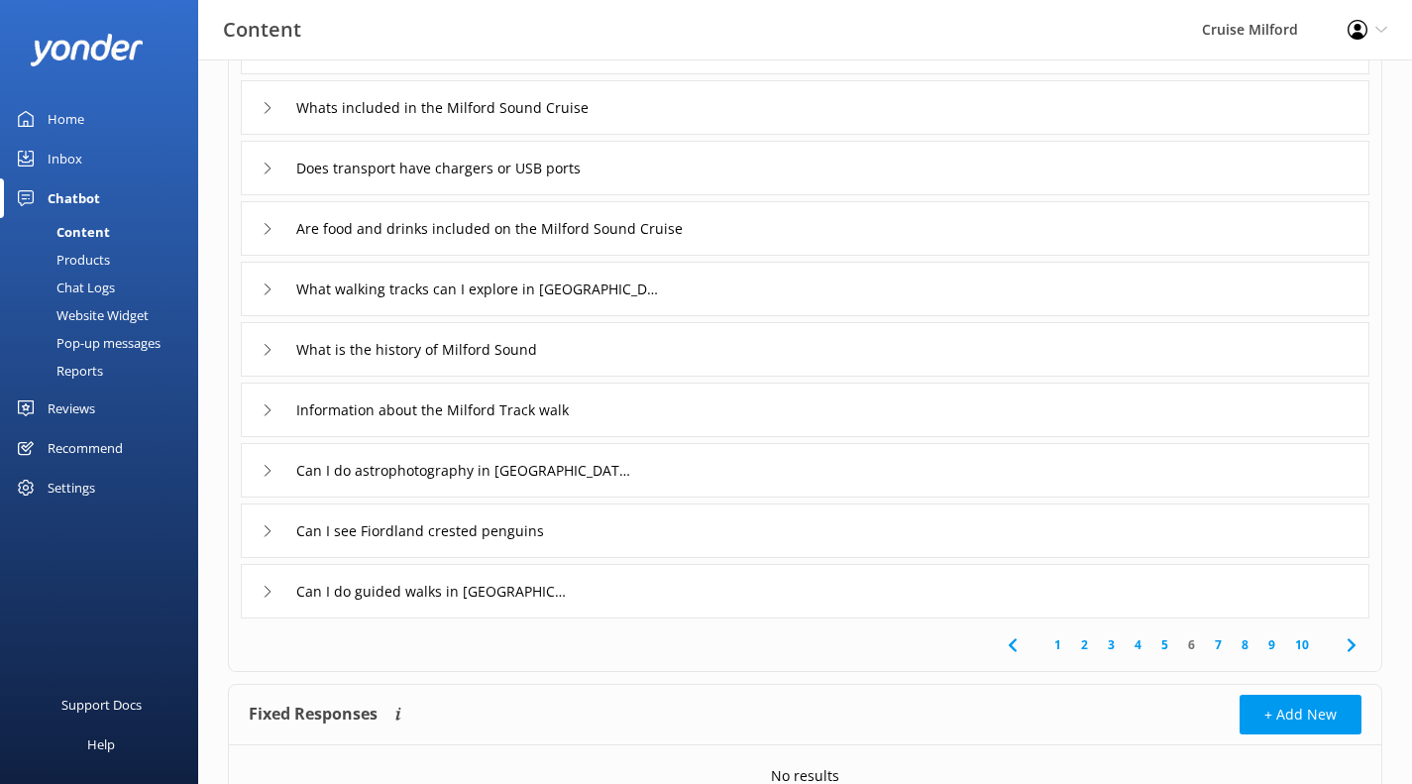
click at [1167, 641] on link "5" at bounding box center [1164, 644] width 27 height 19
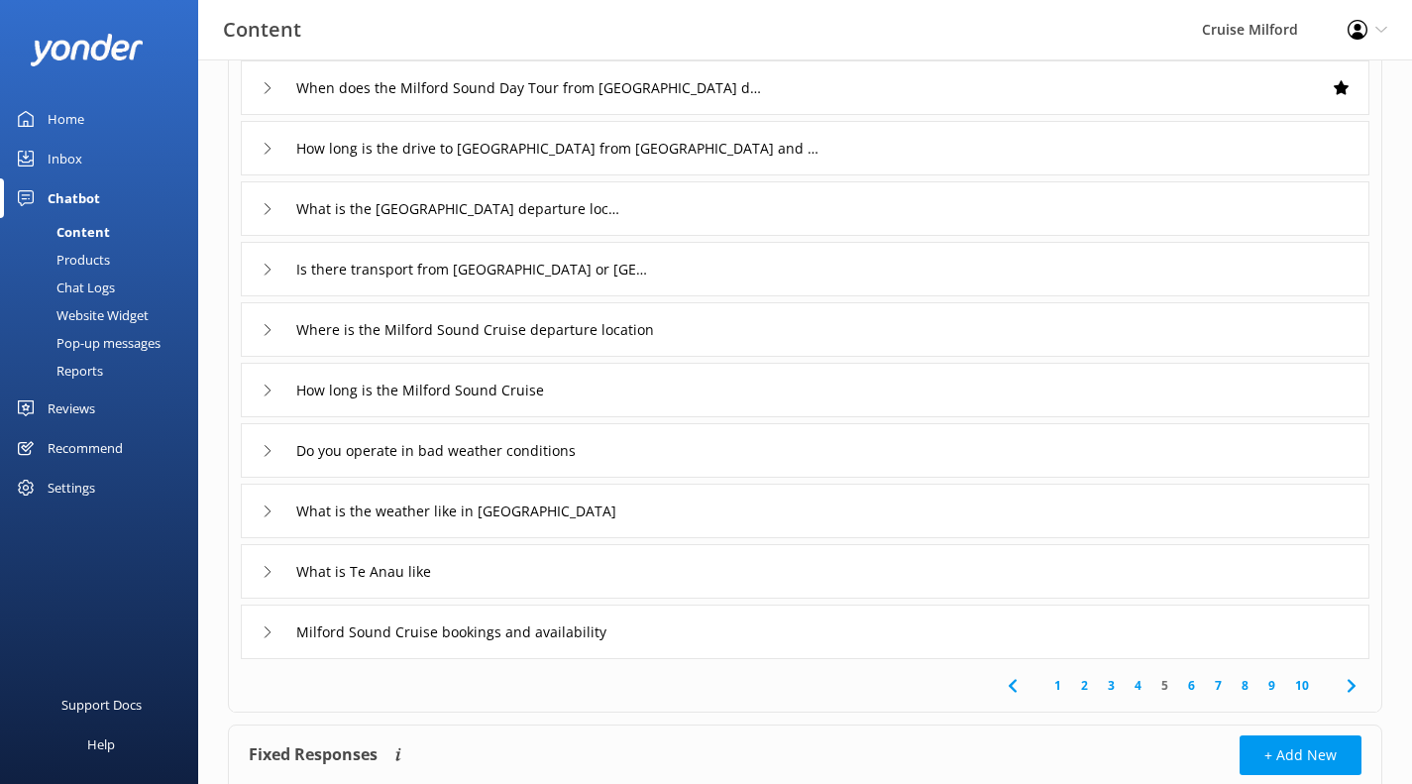
scroll to position [184, 0]
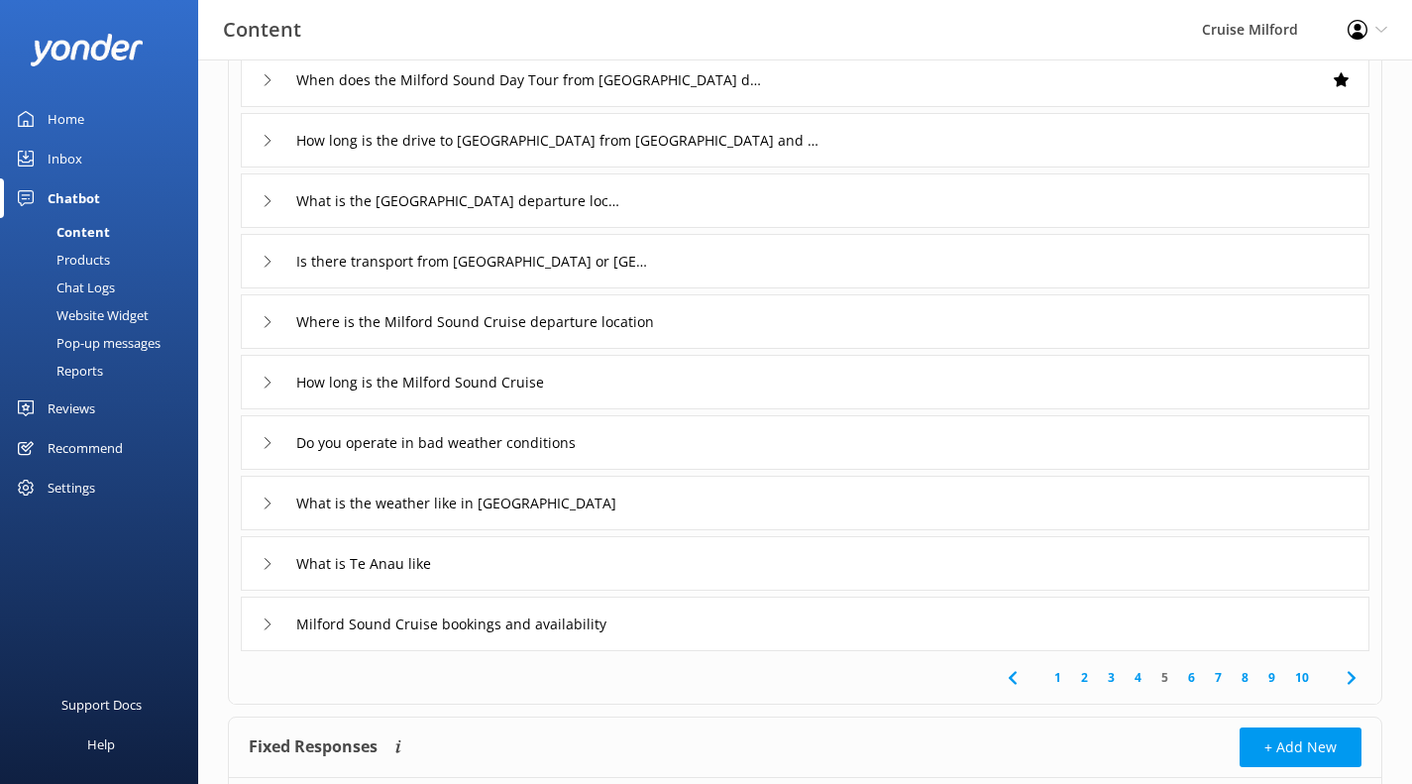
click at [1139, 676] on link "4" at bounding box center [1138, 677] width 27 height 19
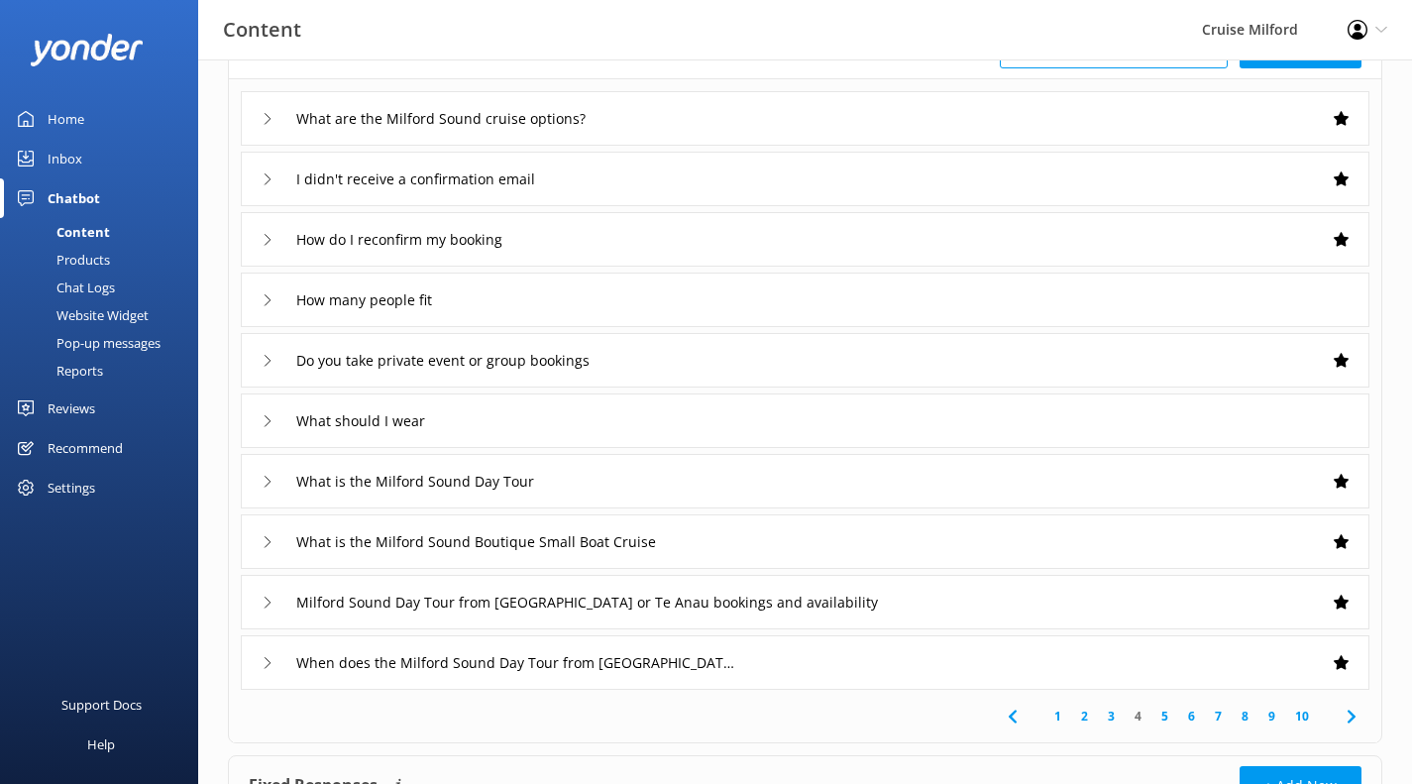
scroll to position [147, 0]
click at [1113, 713] on link "3" at bounding box center [1111, 715] width 27 height 19
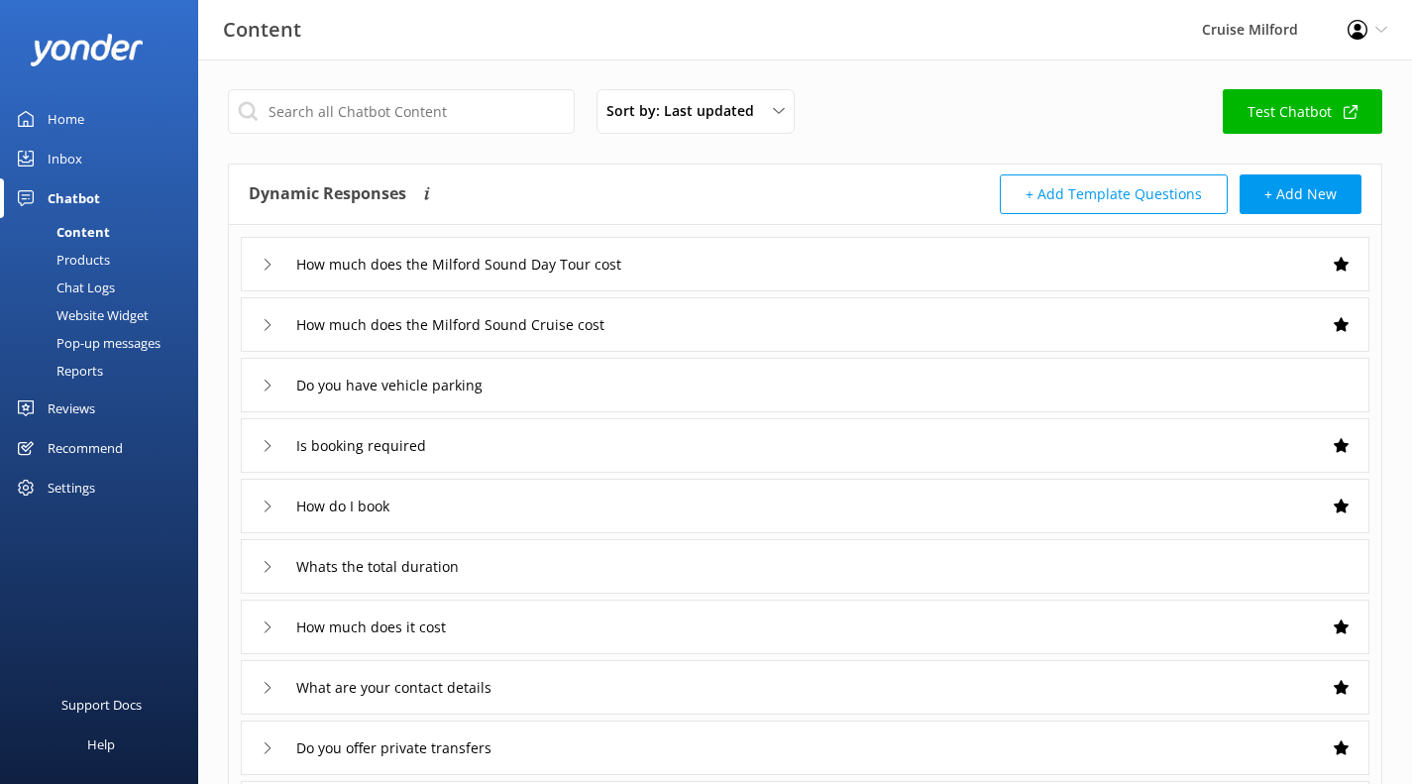
click at [921, 268] on div "How much does the Milford Sound Day Tour cost" at bounding box center [805, 264] width 1129 height 54
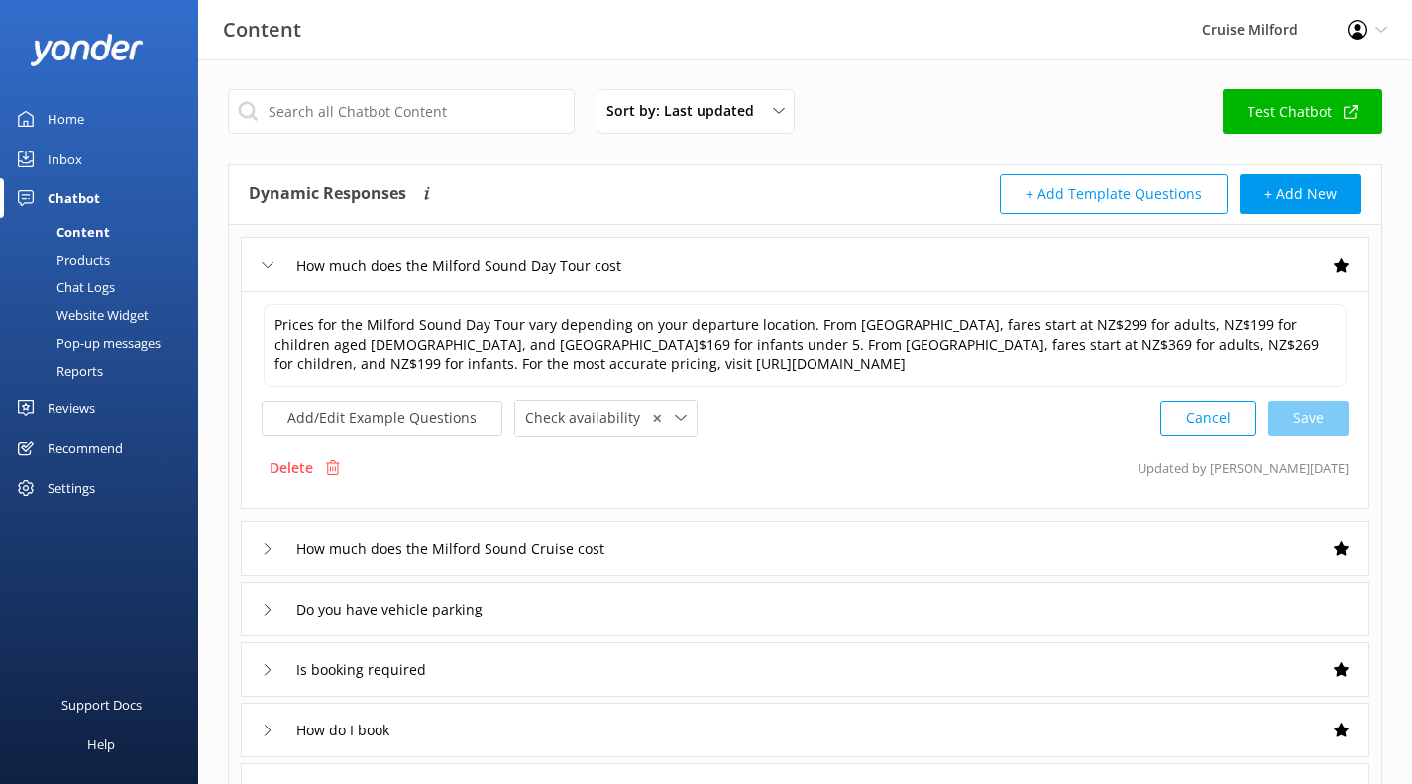
click at [921, 268] on div "How much does the Milford Sound Day Tour cost" at bounding box center [805, 264] width 1129 height 54
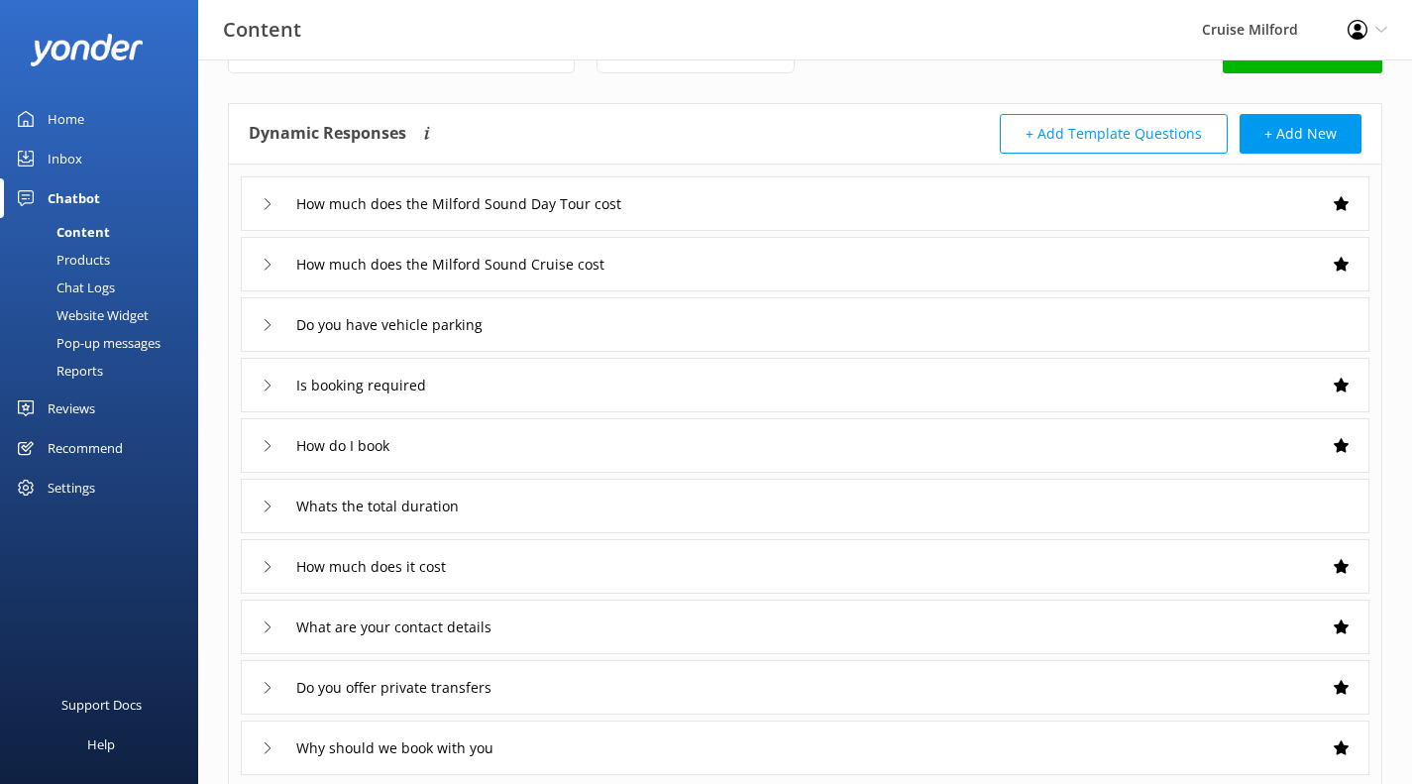
scroll to position [72, 0]
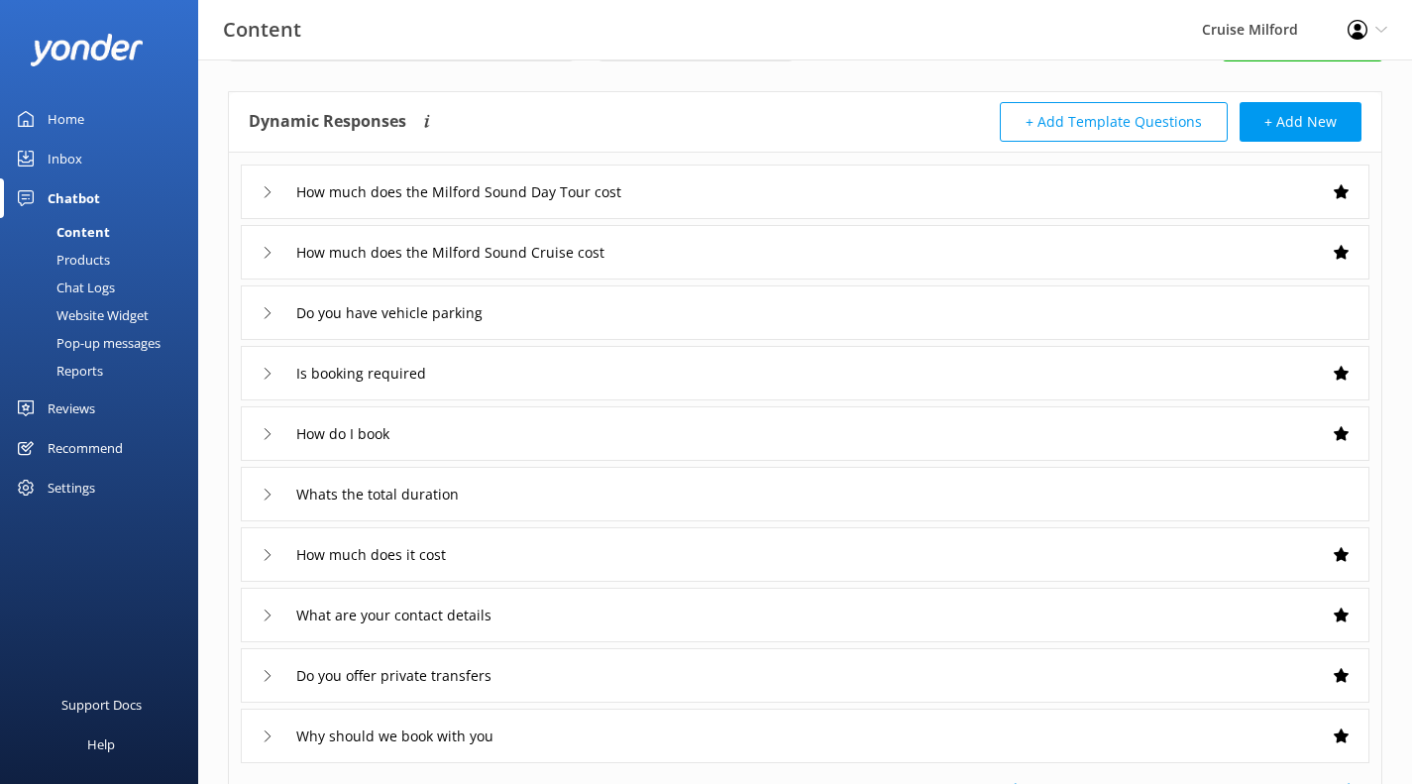
click at [908, 430] on div "How do I book" at bounding box center [805, 433] width 1129 height 54
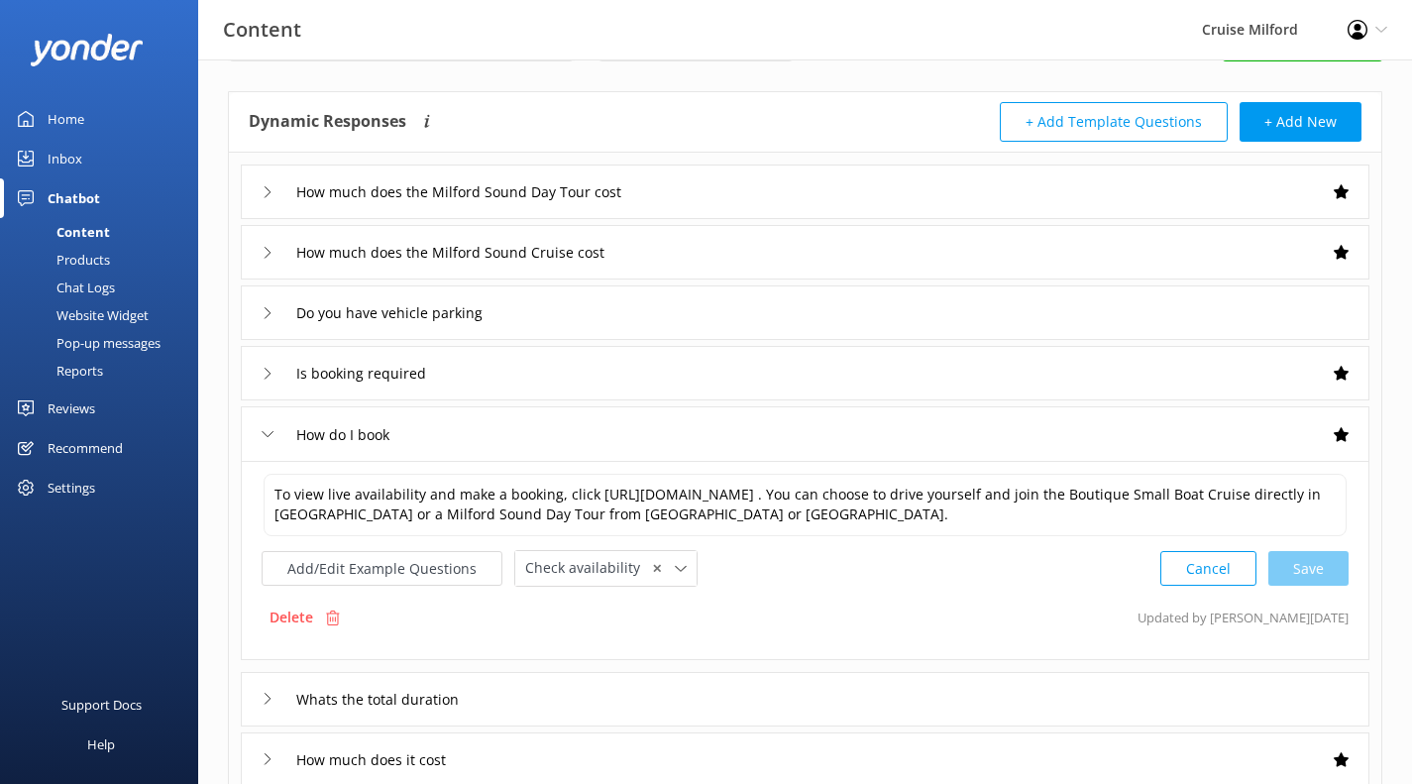
click at [908, 430] on div "How do I book" at bounding box center [805, 433] width 1129 height 54
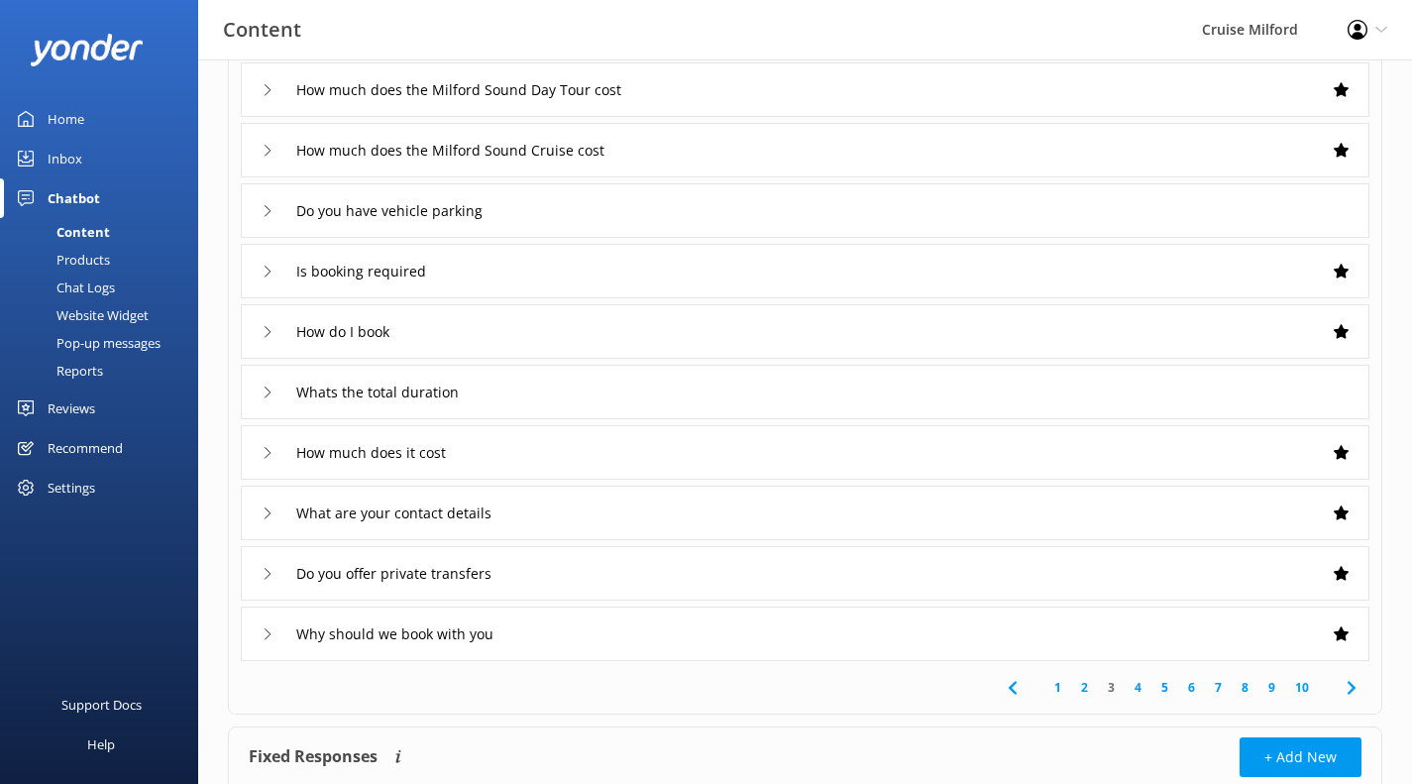
scroll to position [176, 0]
click at [891, 447] on div "How much does it cost" at bounding box center [805, 450] width 1129 height 54
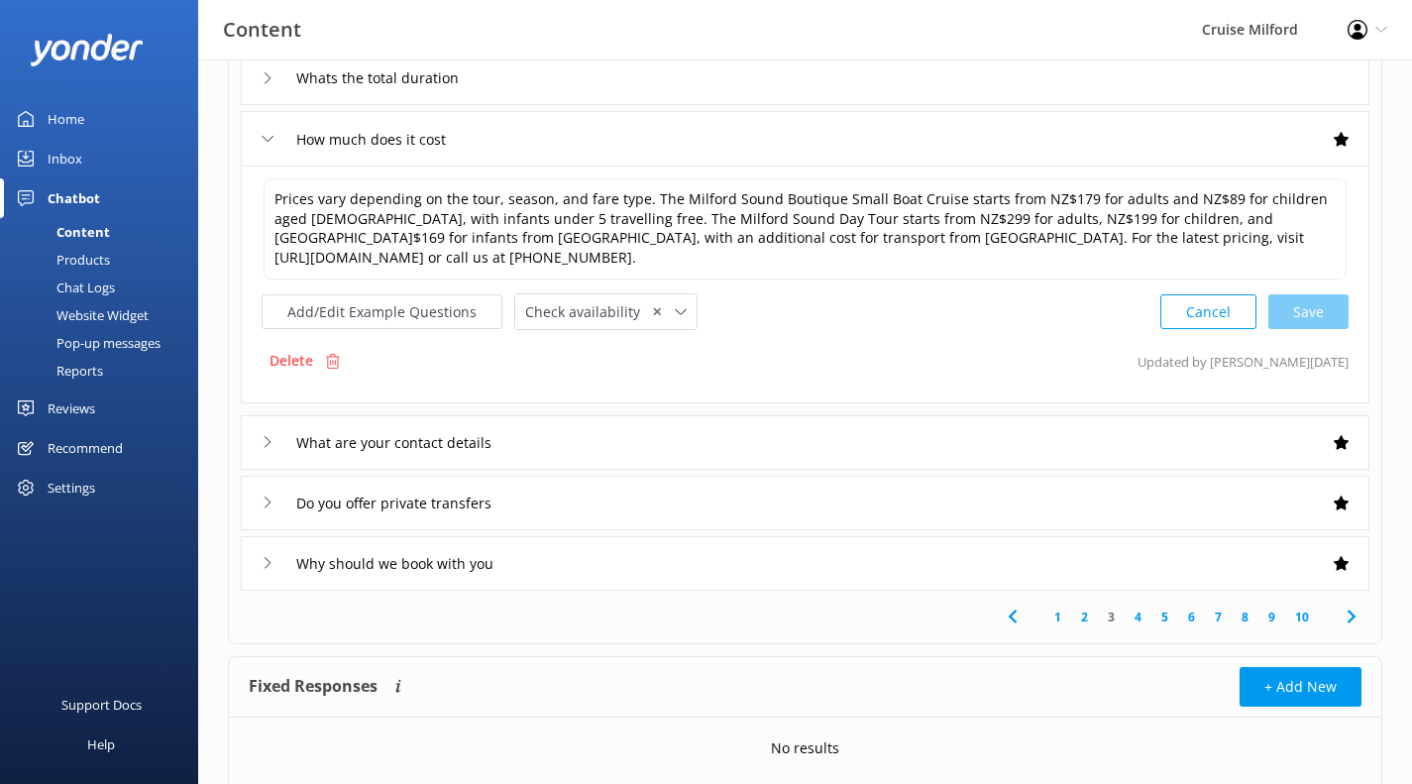
scroll to position [490, 0]
click at [1086, 616] on link "2" at bounding box center [1084, 614] width 27 height 19
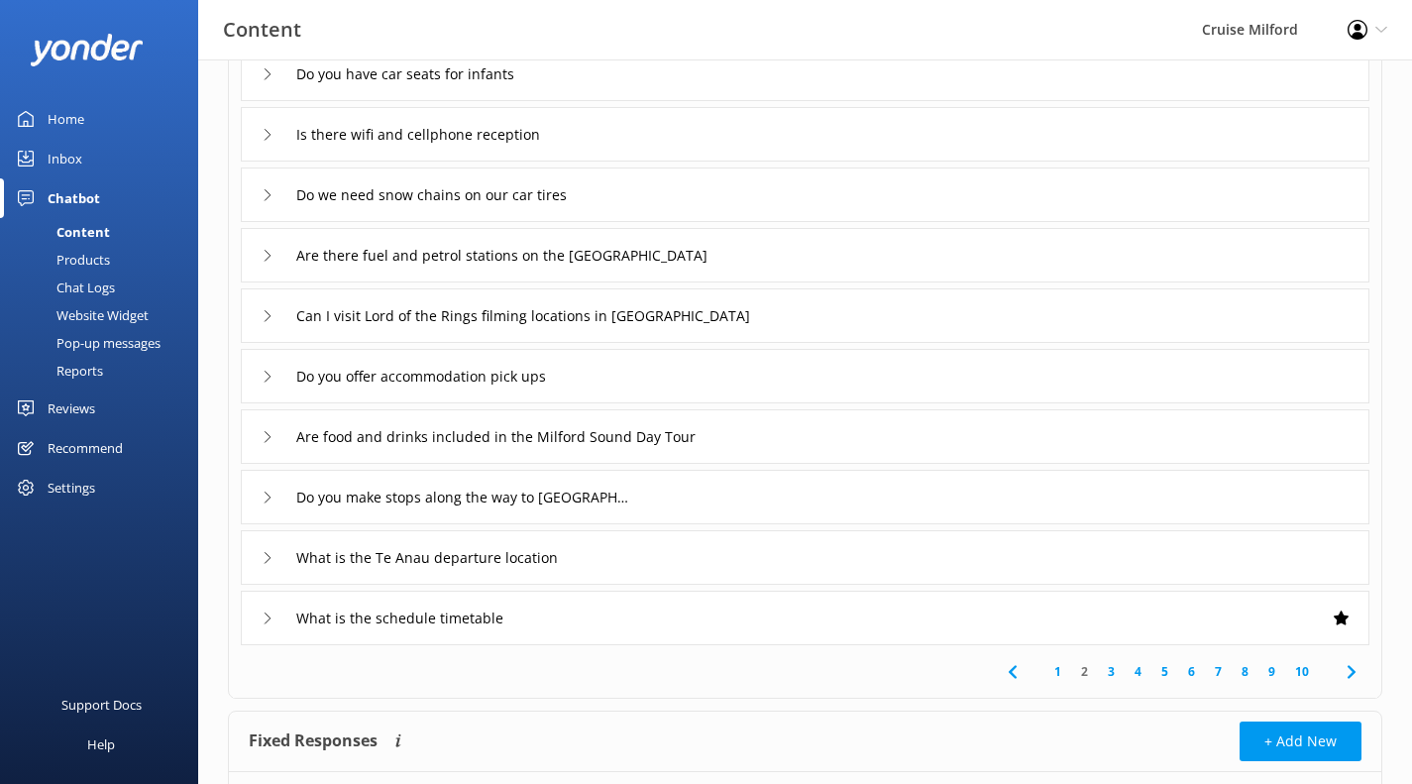
scroll to position [191, 0]
click at [1063, 667] on link "1" at bounding box center [1057, 670] width 27 height 19
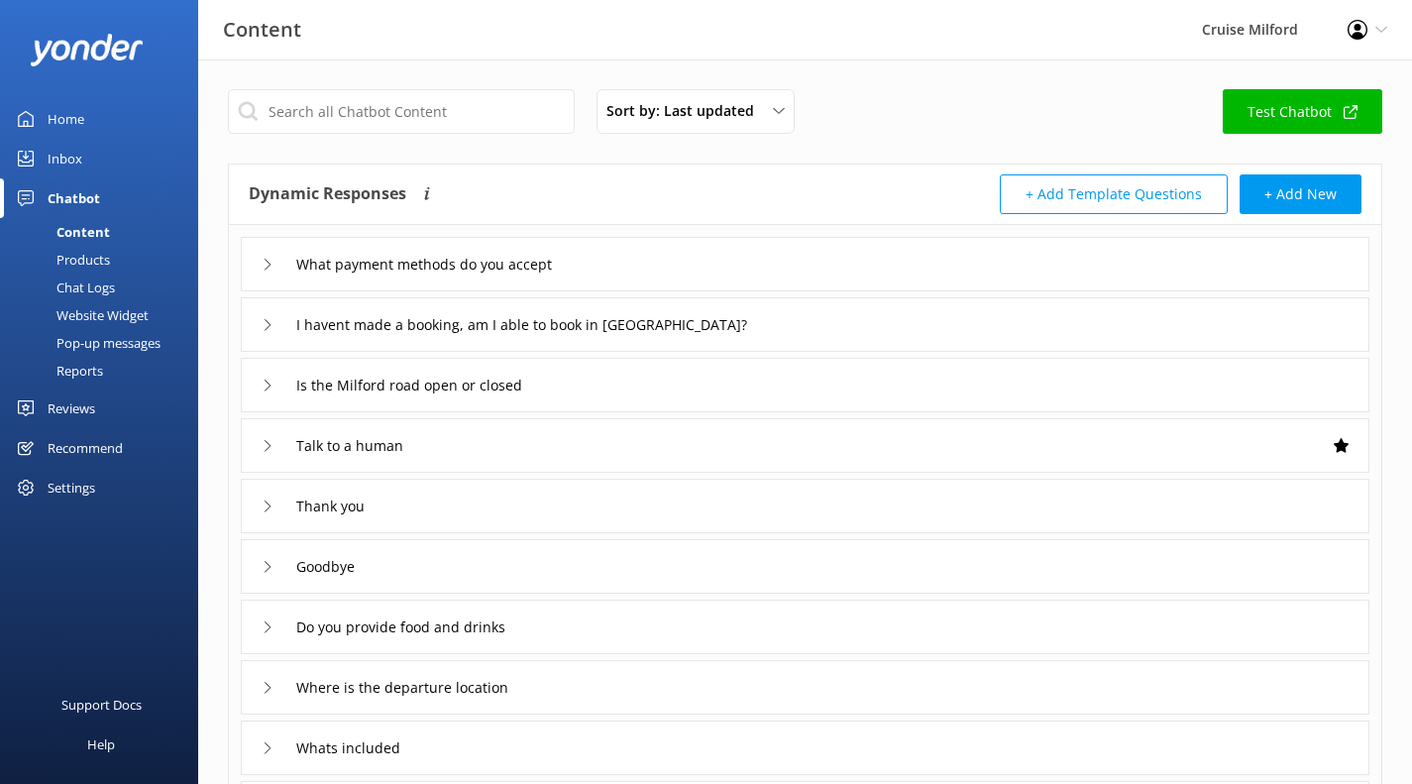
click at [742, 238] on div "What payment methods do you accept" at bounding box center [805, 264] width 1129 height 54
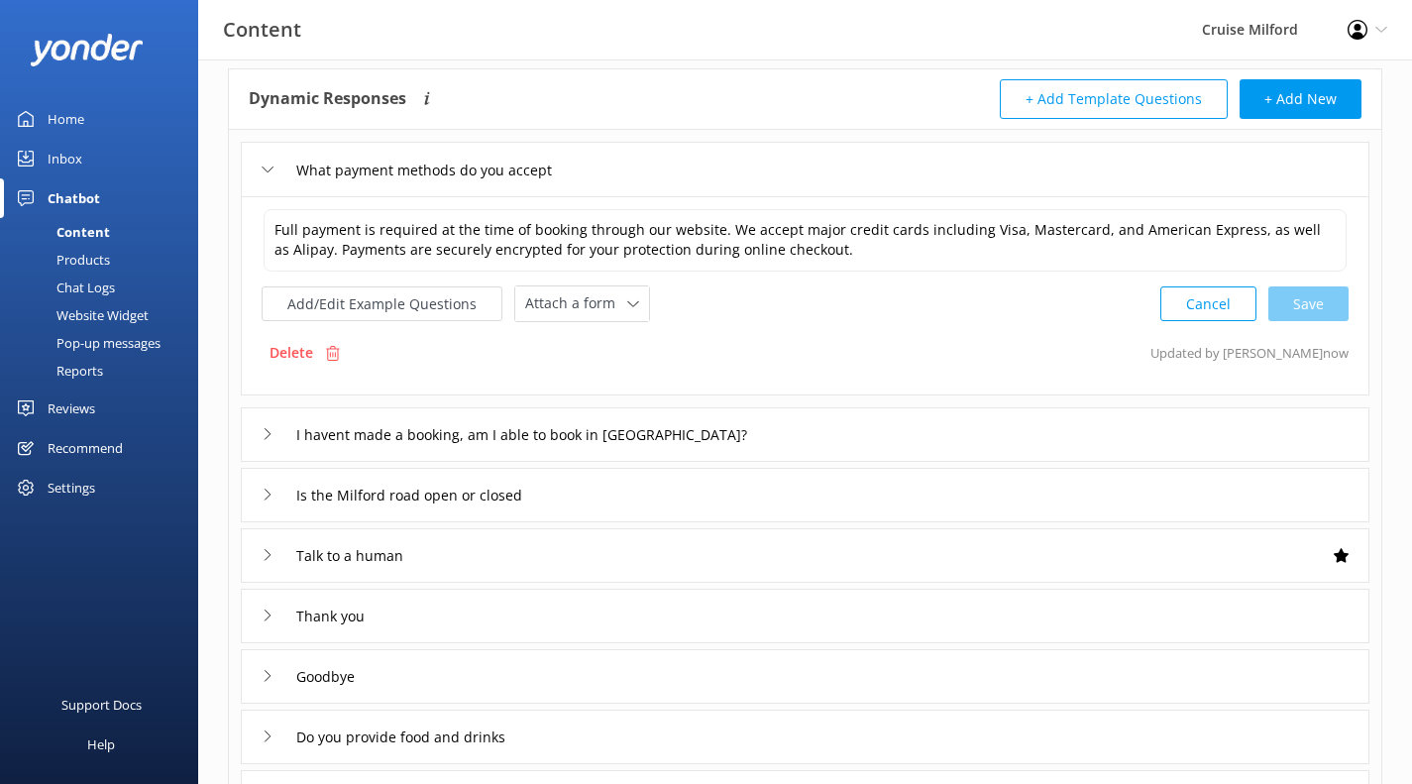
scroll to position [100, 0]
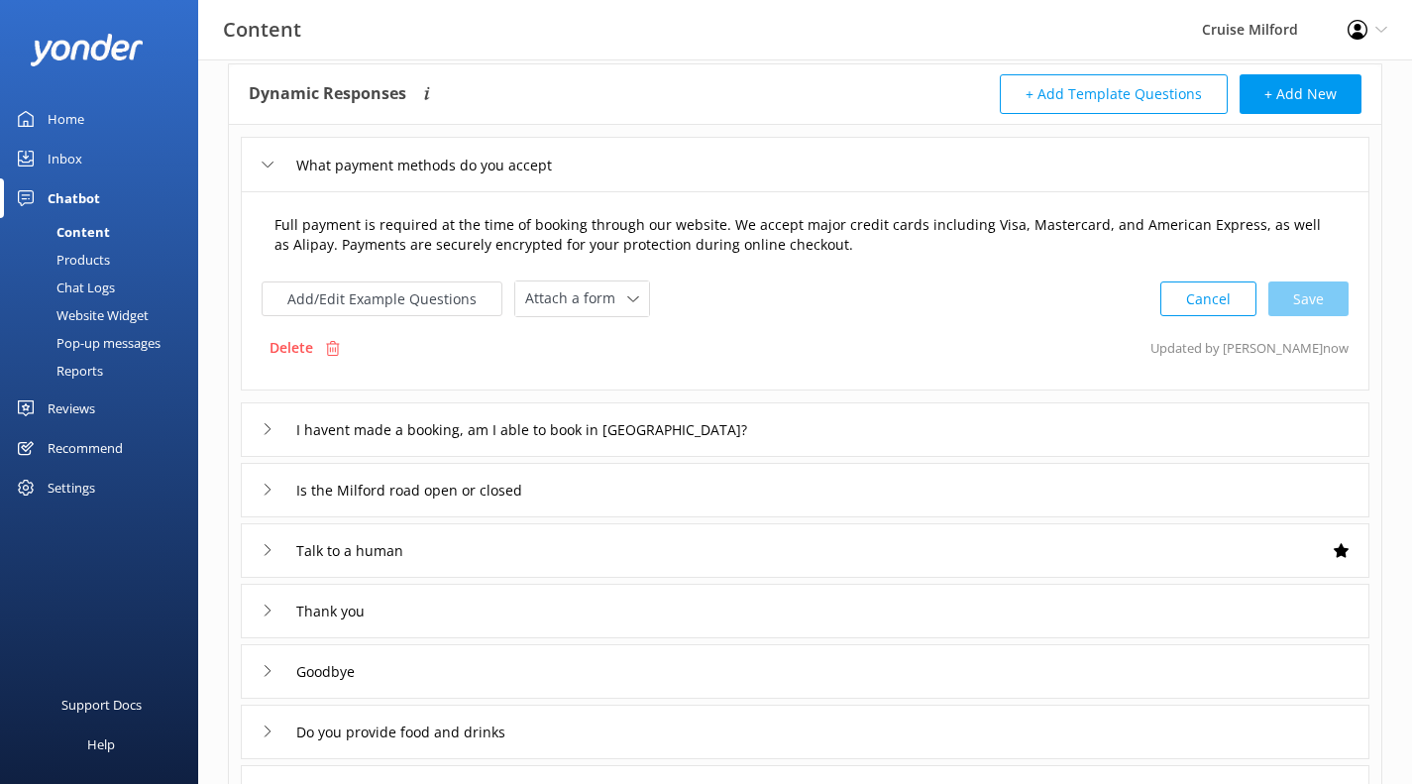
click at [883, 240] on textarea "Full payment is required at the time of booking through our website. We accept …" at bounding box center [805, 235] width 1083 height 62
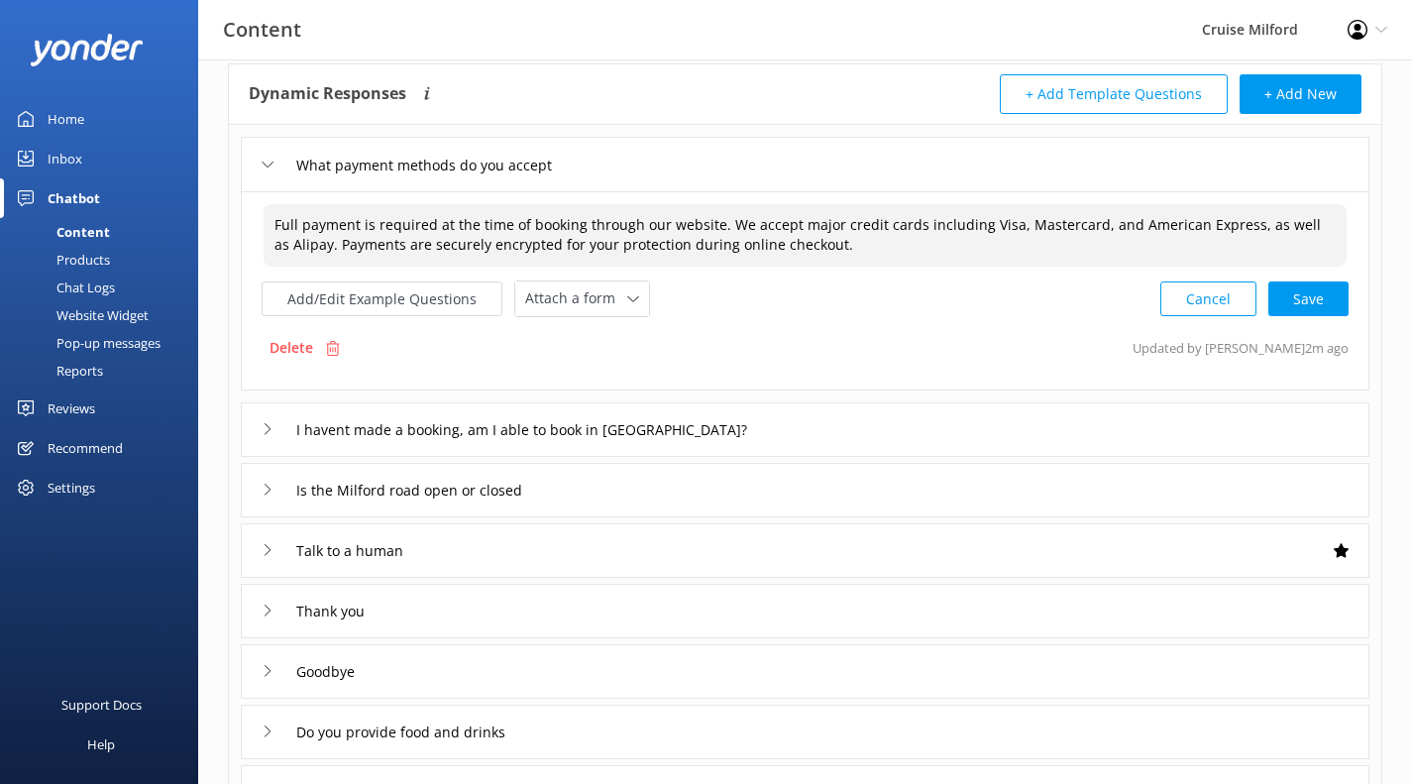
type textarea "Full payment is required at the time of booking through our website. We accept …"
click at [1180, 270] on div "Full payment is required at the time of booking through our website. We accept …" at bounding box center [805, 259] width 1087 height 115
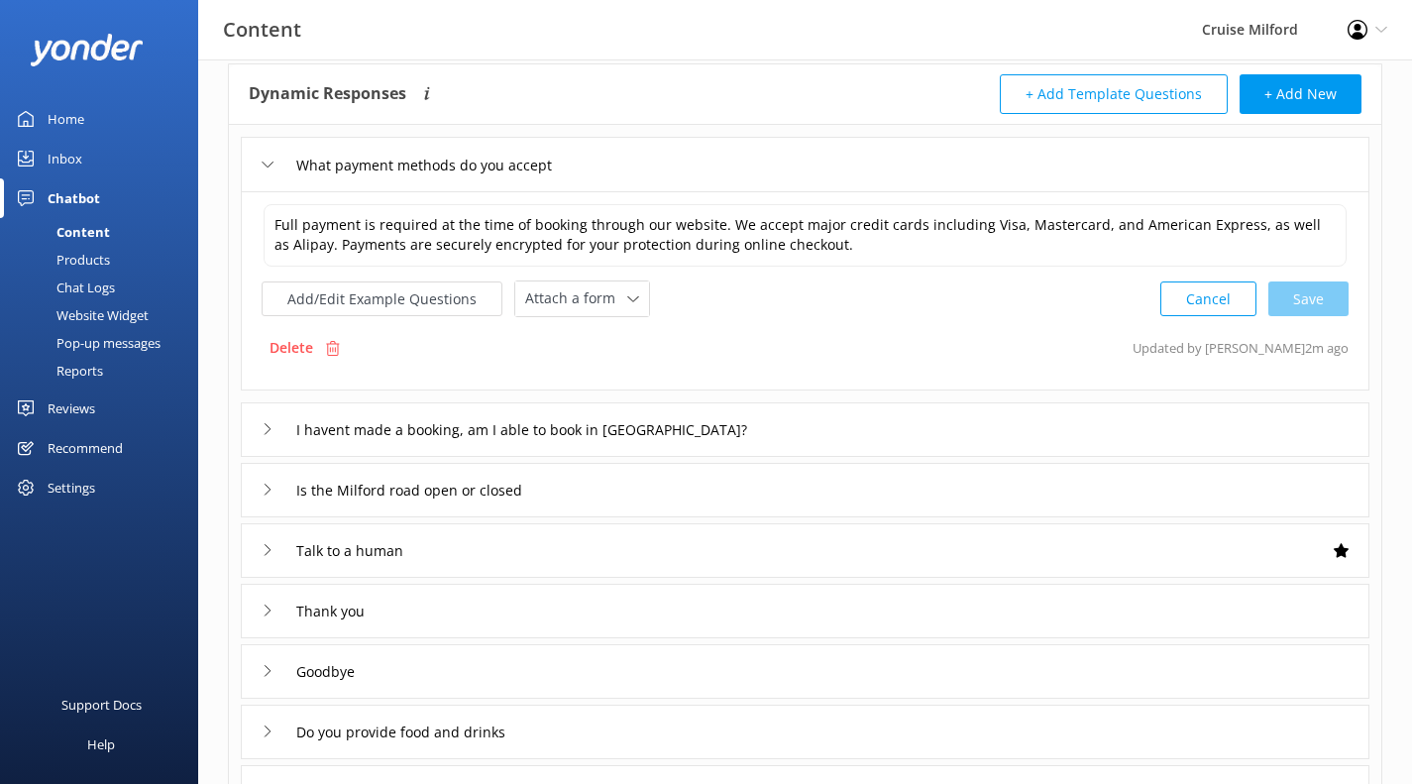
click at [1186, 319] on div "Full payment is required at the time of booking through our website. We accept …" at bounding box center [805, 290] width 1129 height 199
click at [1213, 308] on button "Cancel" at bounding box center [1208, 298] width 96 height 35
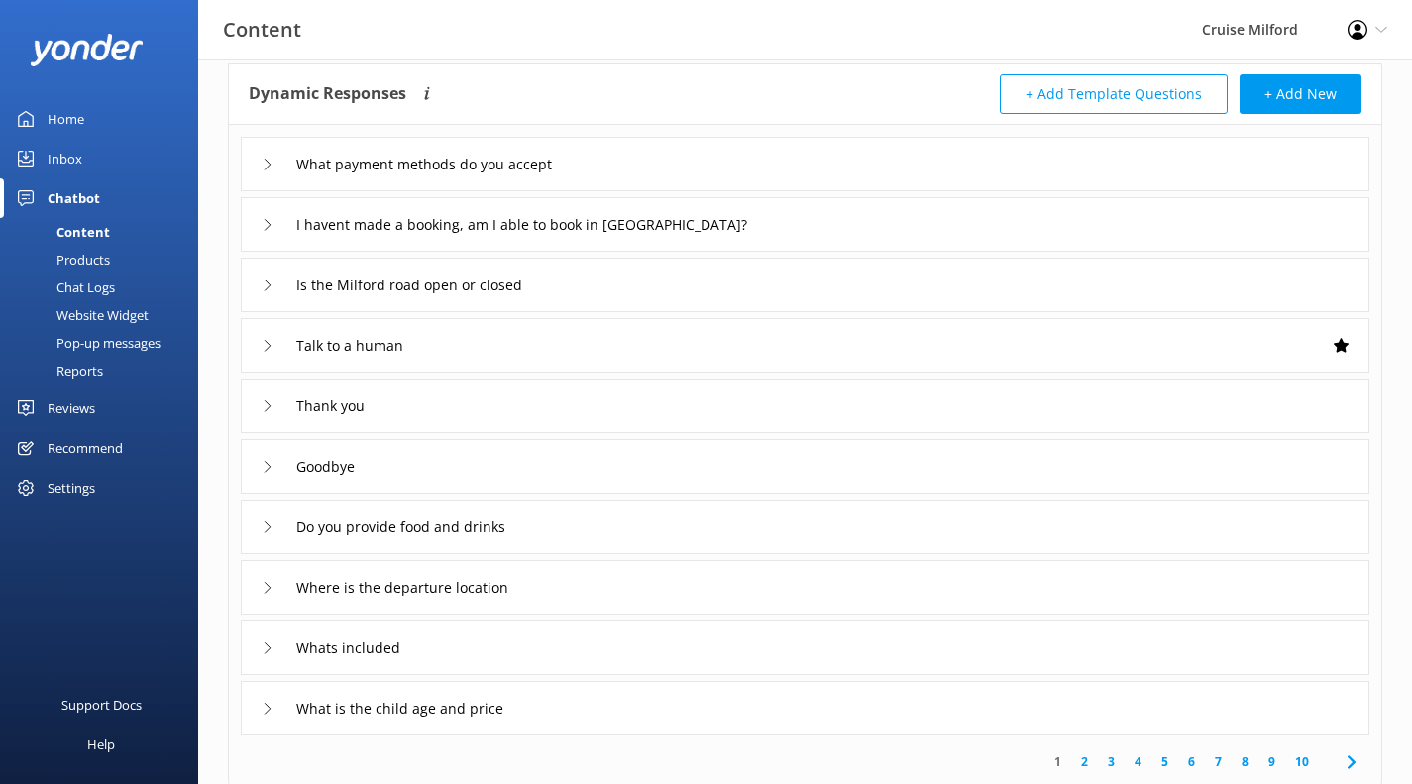
click at [1274, 763] on link "9" at bounding box center [1271, 761] width 27 height 19
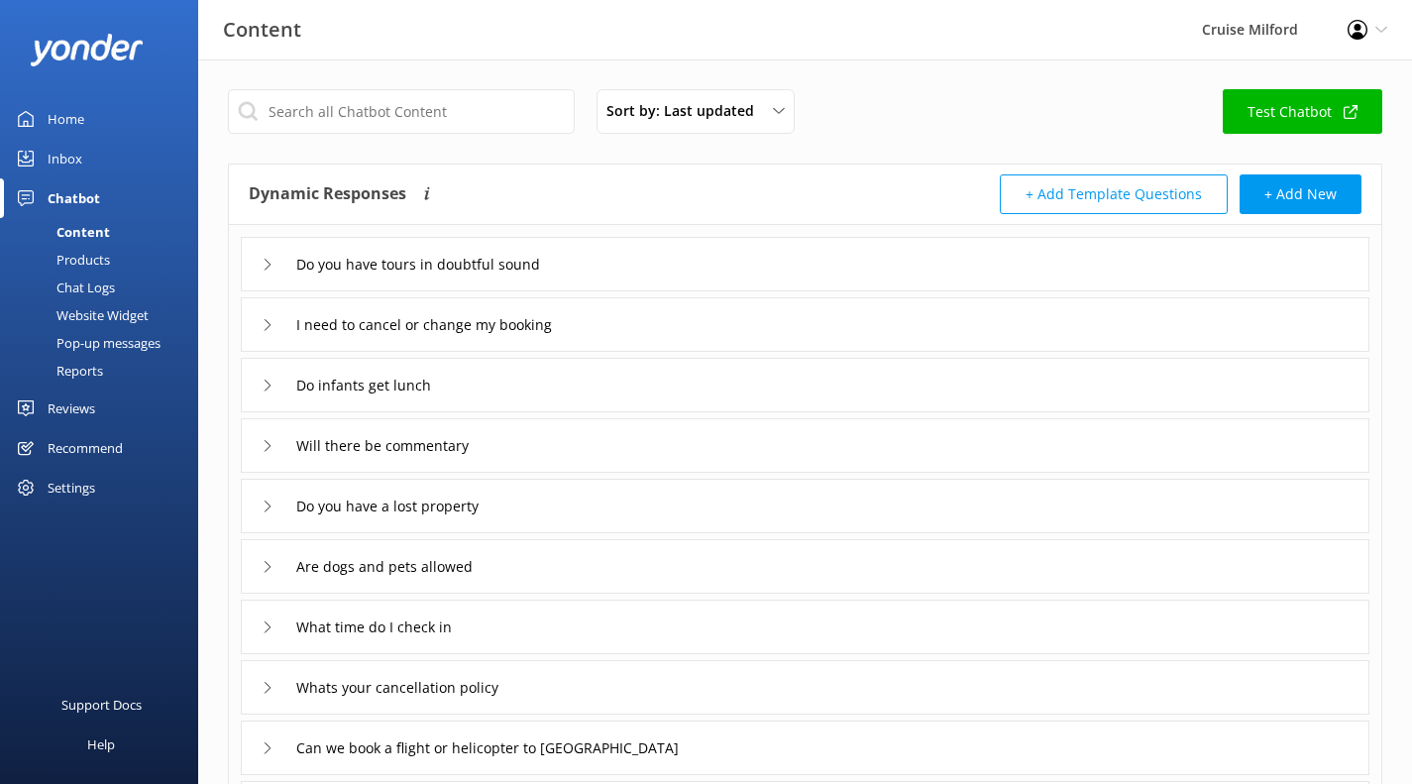
scroll to position [312, 0]
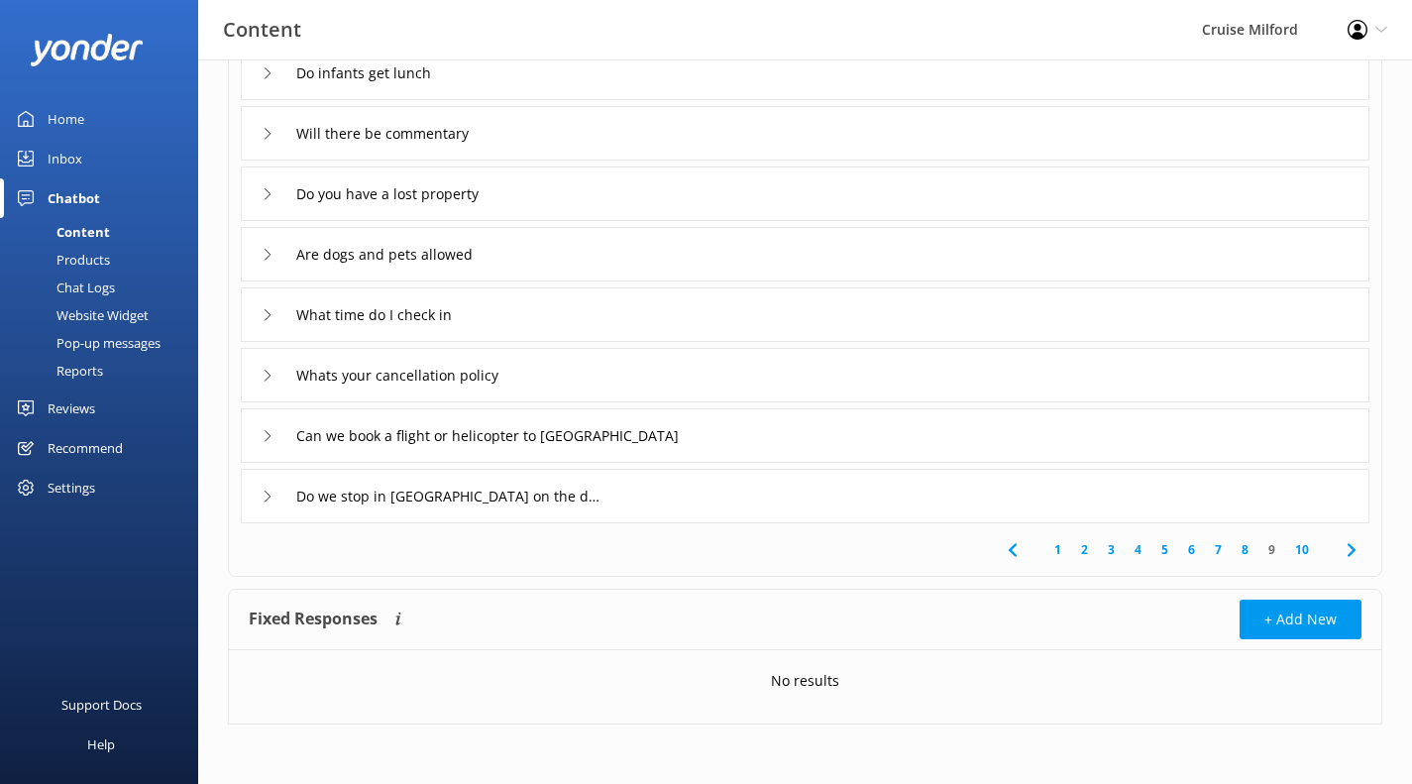
click at [999, 437] on div "Can we book a flight or helicopter to [GEOGRAPHIC_DATA]" at bounding box center [805, 435] width 1129 height 54
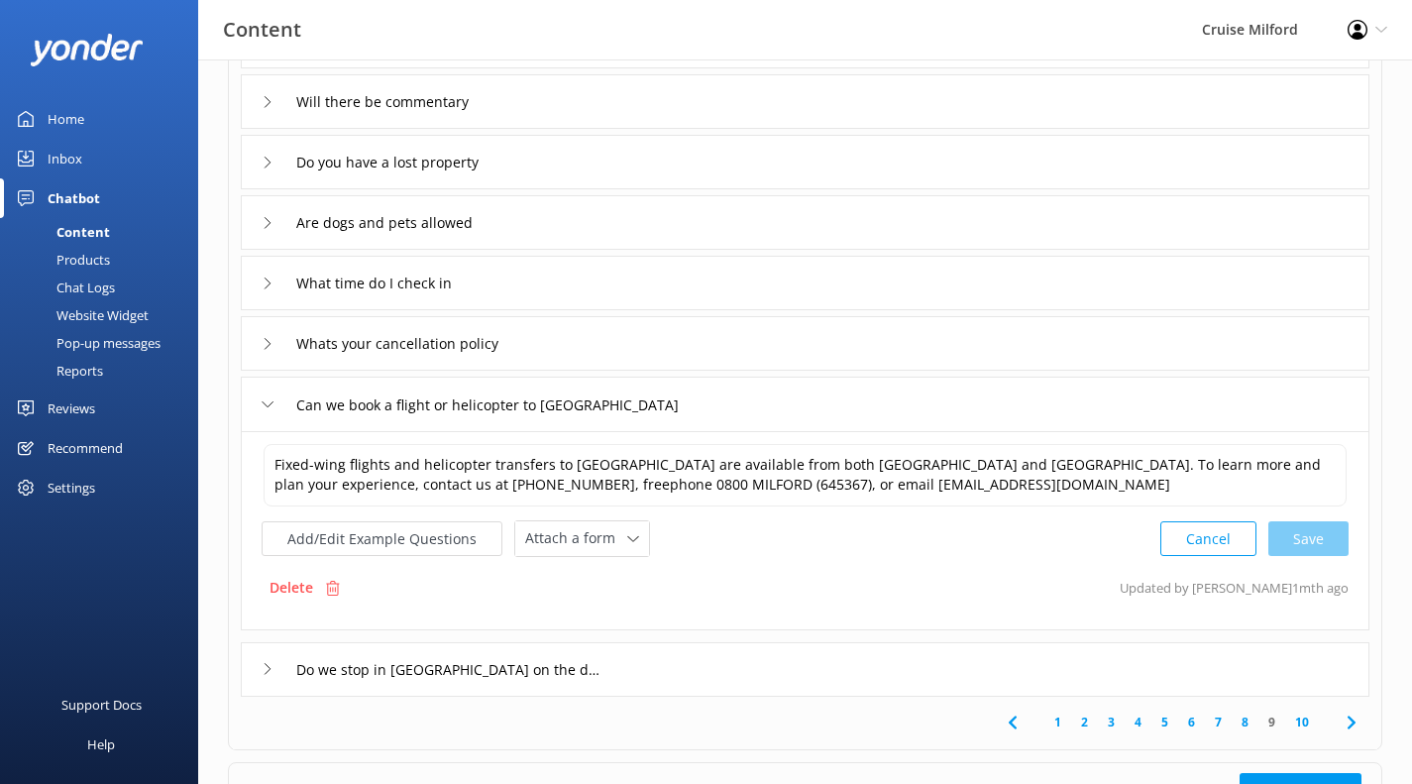
scroll to position [343, 0]
